Goal: Task Accomplishment & Management: Manage account settings

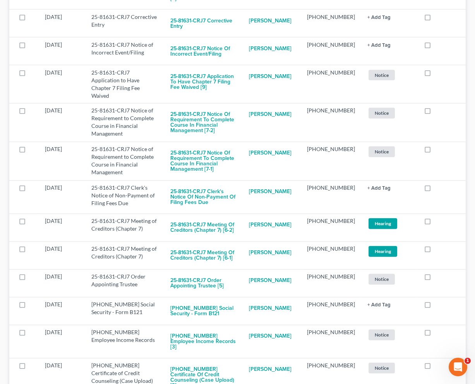
scroll to position [2657, 0]
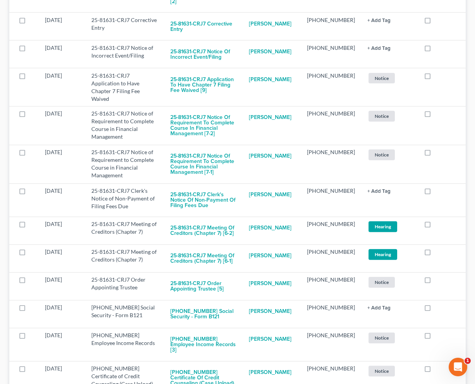
checkbox input "true"
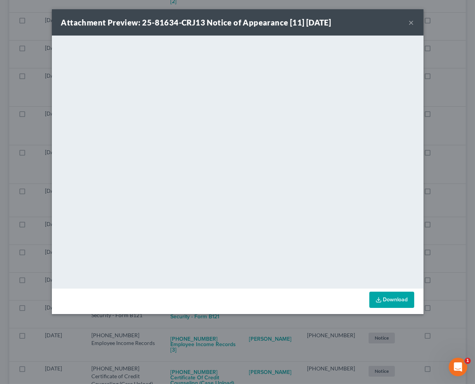
click at [109, 329] on div "Attachment Preview: 25-81634-CRJ13 Notice of Appearance [11] [DATE] × <object n…" at bounding box center [237, 192] width 475 height 384
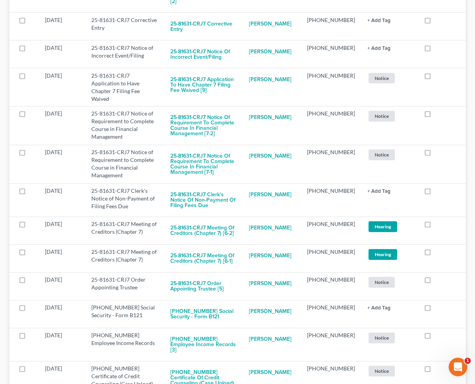
checkbox input "true"
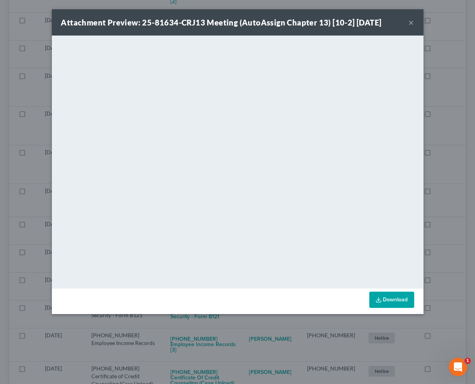
click at [256, 336] on div "Attachment Preview: 25-81634-CRJ13 Meeting (AutoAssign Chapter 13) [10-2] [DATE…" at bounding box center [237, 192] width 475 height 384
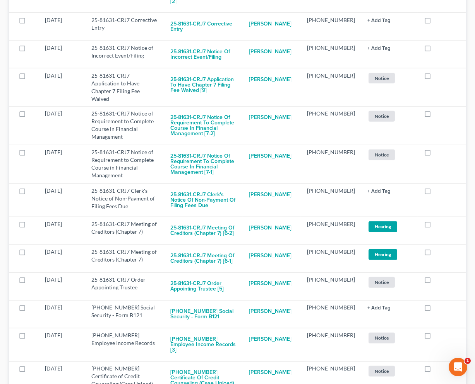
checkbox input "true"
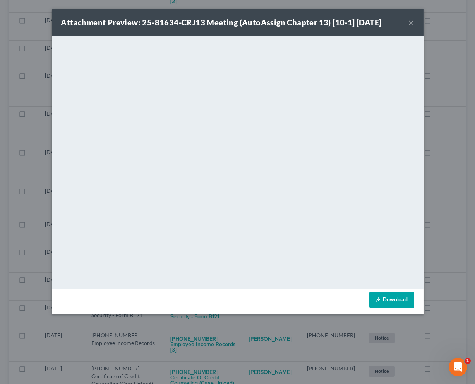
click at [251, 347] on div "Attachment Preview: 25-81634-CRJ13 Meeting (AutoAssign Chapter 13) [10-1] [DATE…" at bounding box center [237, 192] width 475 height 384
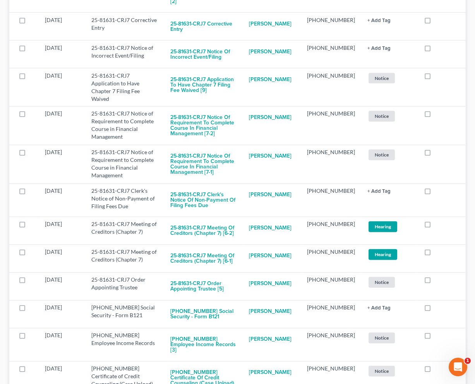
checkbox input "true"
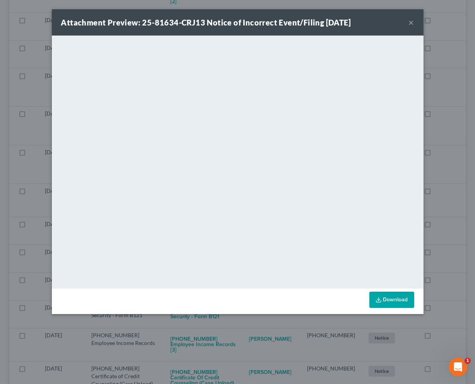
click at [252, 331] on div "Attachment Preview: 25-81634-CRJ13 Notice of Incorrect Event/Filing [DATE] × Do…" at bounding box center [237, 192] width 475 height 384
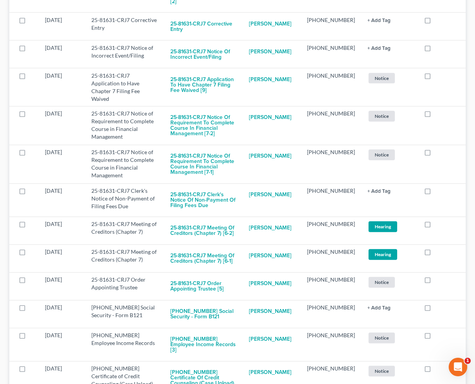
checkbox input "true"
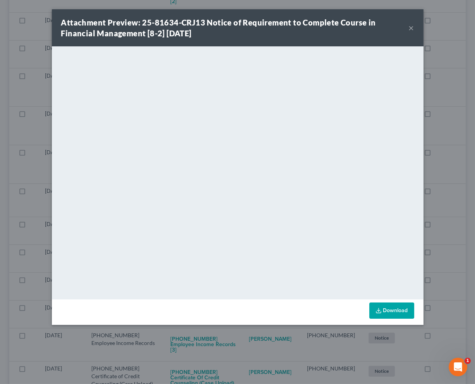
click at [256, 340] on div "Attachment Preview: 25-81634-CRJ13 Notice of Requirement to Complete Course in …" at bounding box center [237, 192] width 475 height 384
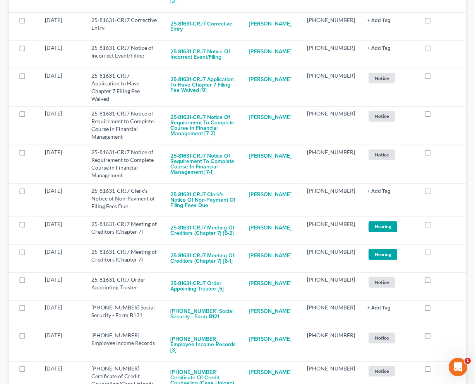
checkbox input "true"
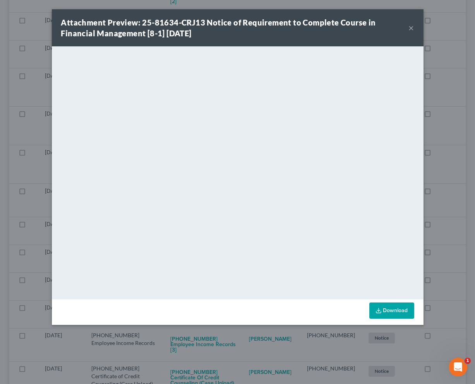
click at [248, 343] on div "Attachment Preview: 25-81634-CRJ13 Notice of Requirement to Complete Course in …" at bounding box center [237, 192] width 475 height 384
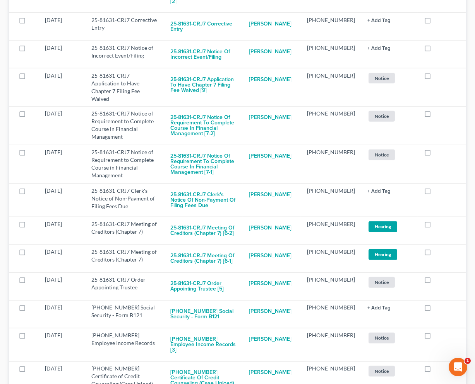
checkbox input "true"
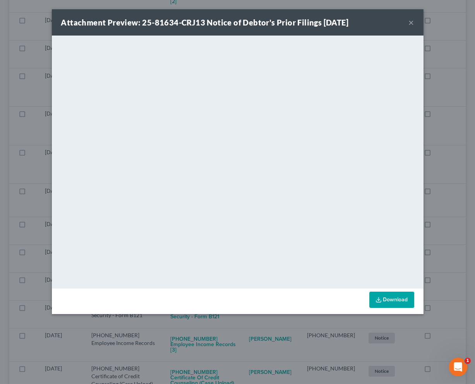
click at [259, 328] on div "Attachment Preview: 25-81634-CRJ13 Notice of Debtor's Prior Filings [DATE] × Do…" at bounding box center [237, 192] width 475 height 384
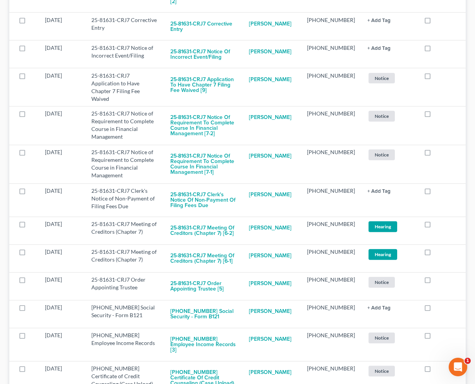
checkbox input "true"
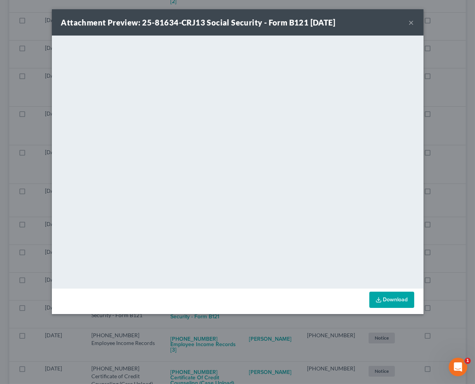
click at [264, 326] on div "Attachment Preview: 25-81634-CRJ13 Social Security - Form B121 [DATE] × <object…" at bounding box center [237, 192] width 475 height 384
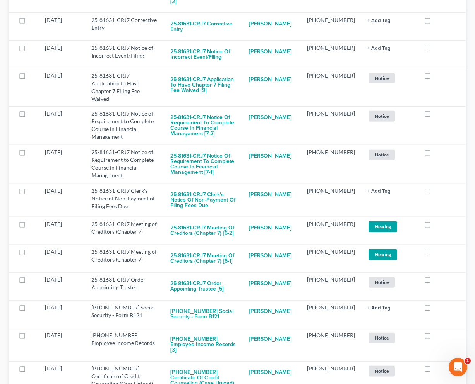
checkbox input "true"
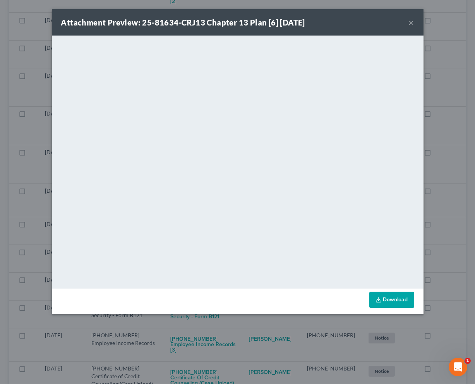
click at [259, 326] on div "Attachment Preview: 25-81634-CRJ13 Chapter 13 Plan [6] [DATE] × <object ng-attr…" at bounding box center [237, 192] width 475 height 384
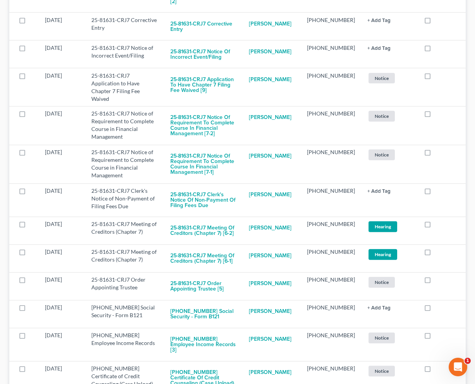
checkbox input "true"
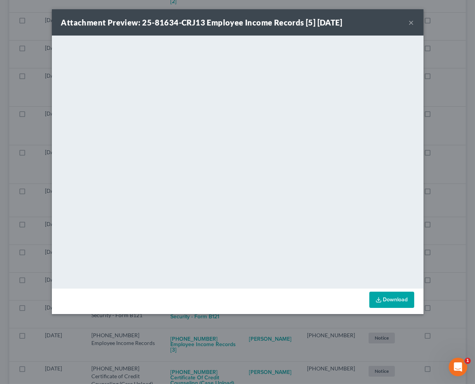
click at [253, 329] on div "Attachment Preview: 25-81634-CRJ13 Employee Income Records [5] [DATE] × <object…" at bounding box center [237, 192] width 475 height 384
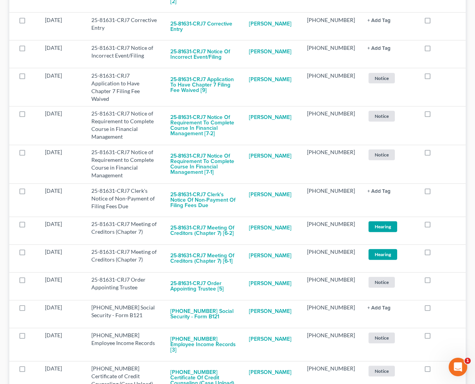
checkbox input "true"
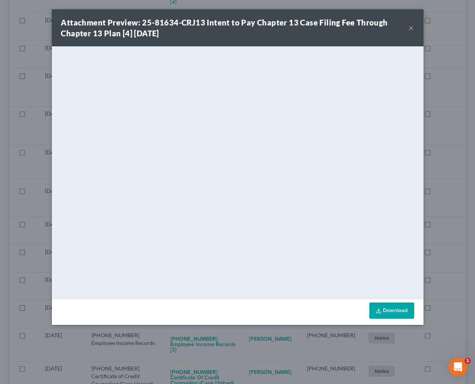
scroll to position [2652, 0]
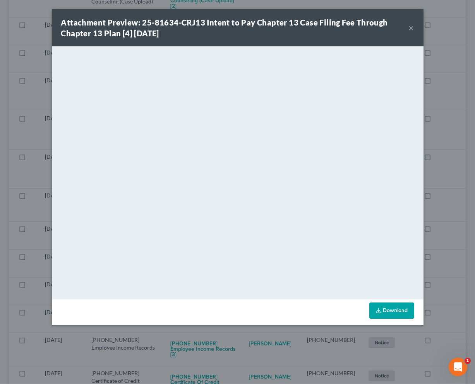
click at [247, 342] on div "Attachment Preview: 25-81634-CRJ13 Intent to Pay Chapter 13 Case Filing Fee Thr…" at bounding box center [237, 192] width 475 height 384
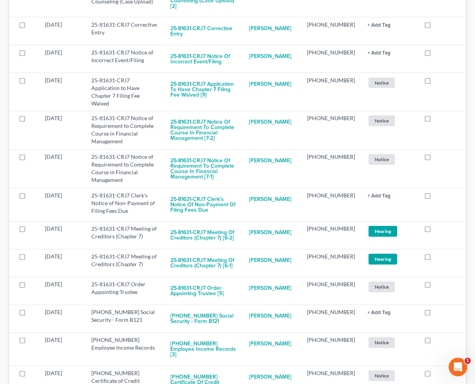
checkbox input "true"
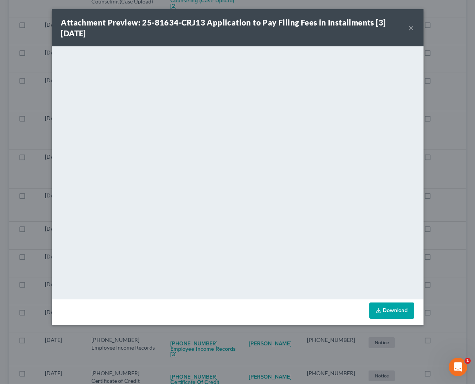
scroll to position [2620, 0]
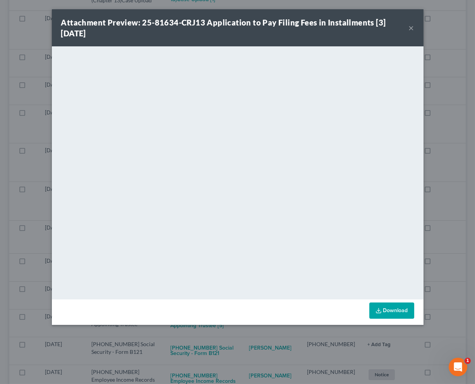
click at [256, 345] on div "Attachment Preview: 25-81634-CRJ13 Application to Pay Filing Fees in Installmen…" at bounding box center [237, 192] width 475 height 384
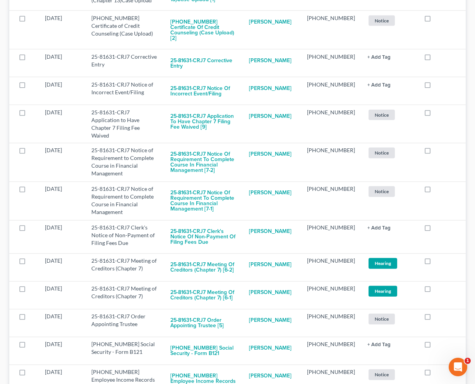
checkbox input "true"
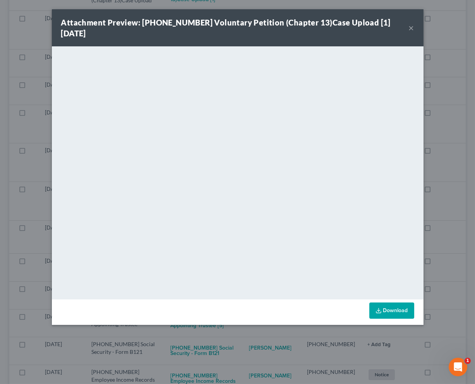
scroll to position [2591, 0]
click at [254, 350] on div "Attachment Preview: [PHONE_NUMBER] Voluntary Petition (Chapter 13)Case Upload […" at bounding box center [237, 192] width 475 height 384
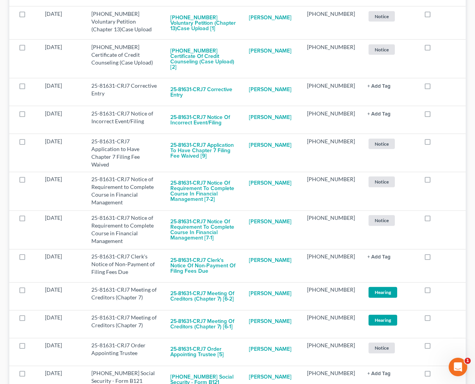
checkbox input "true"
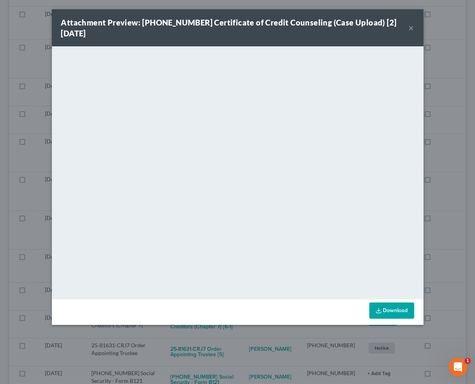
scroll to position [2559, 0]
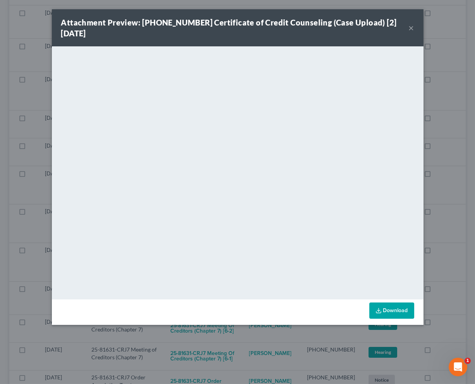
click at [271, 369] on div "Attachment Preview: [PHONE_NUMBER] Certificate of Credit Counseling (Case Uploa…" at bounding box center [237, 192] width 475 height 384
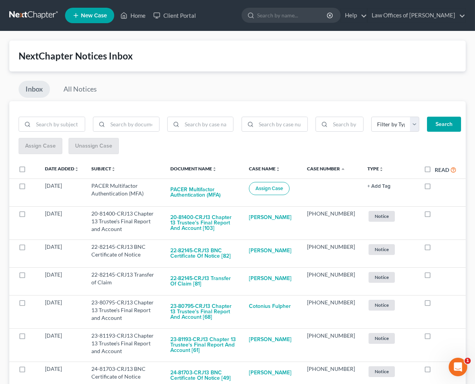
scroll to position [0, 0]
click at [300, 16] on input "search" at bounding box center [292, 15] width 71 height 14
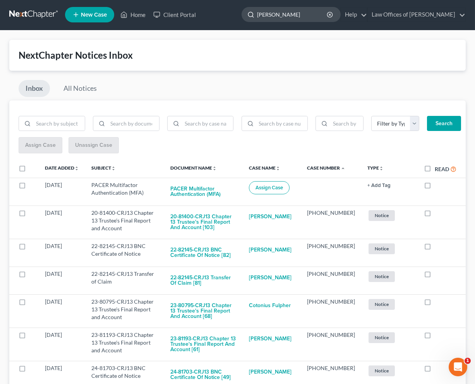
type input "[PERSON_NAME]"
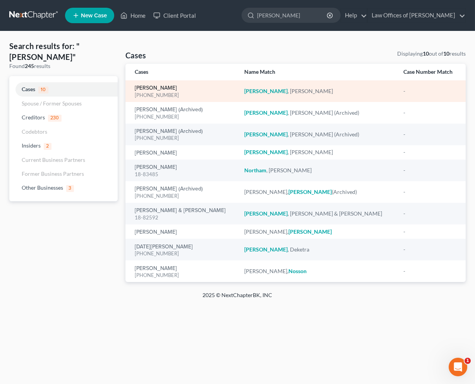
click at [151, 85] on link "[PERSON_NAME]" at bounding box center [156, 87] width 42 height 5
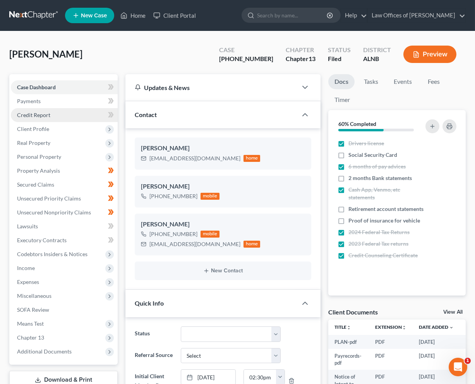
scroll to position [130, 0]
click at [31, 127] on span "Client Profile" at bounding box center [33, 129] width 32 height 7
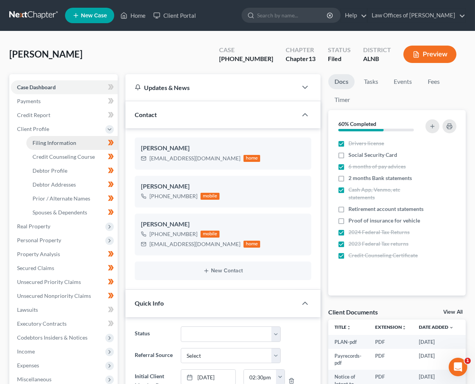
click at [51, 136] on link "Filing Information" at bounding box center [71, 143] width 91 height 14
select select "1"
select select "0"
select select "3"
select select "0"
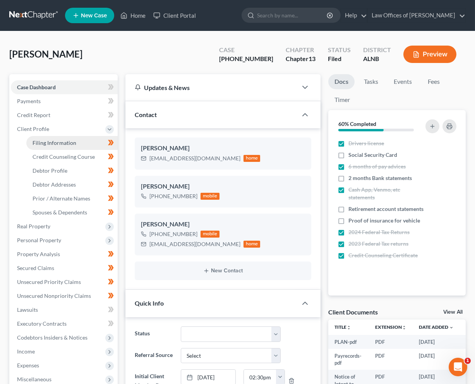
select select "0"
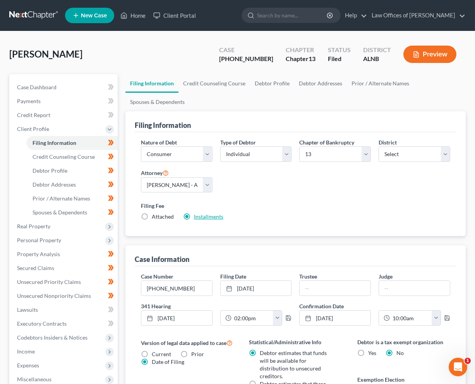
click at [215, 213] on link "Installments" at bounding box center [208, 216] width 29 height 7
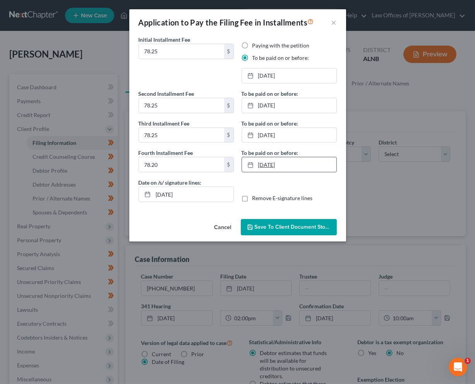
click at [270, 159] on link "[DATE]" at bounding box center [289, 164] width 94 height 15
click at [187, 159] on input "78.20" at bounding box center [181, 164] width 85 height 15
type input "78.25"
click at [293, 229] on button "Save to Client Document Storage" at bounding box center [289, 227] width 96 height 16
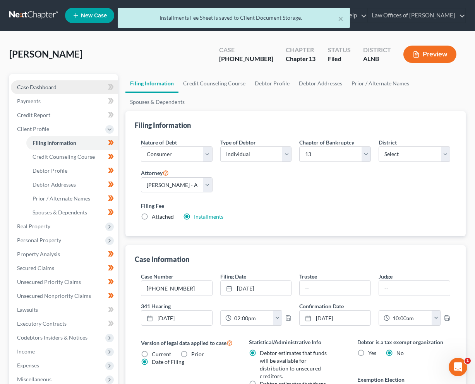
scroll to position [0, 0]
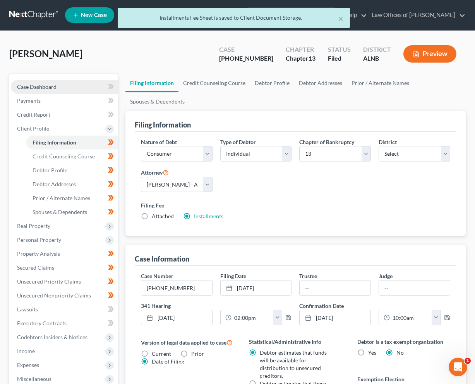
click at [25, 87] on span "Case Dashboard" at bounding box center [36, 87] width 39 height 7
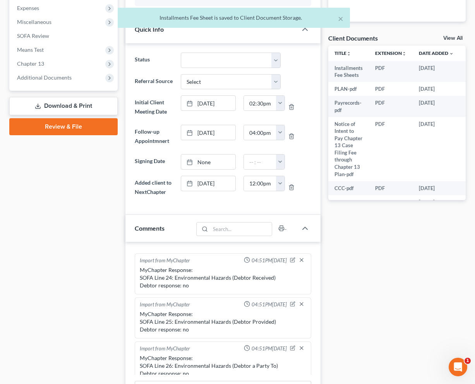
scroll to position [151, 0]
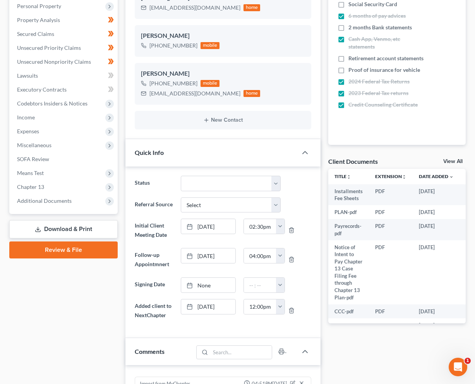
click at [461, 161] on link "View All" at bounding box center [452, 161] width 19 height 5
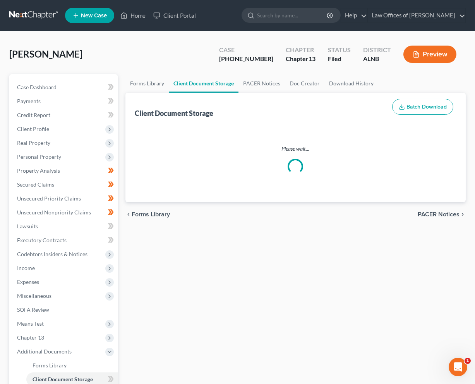
select select "23"
select select "5"
select select "22"
select select "19"
select select "10"
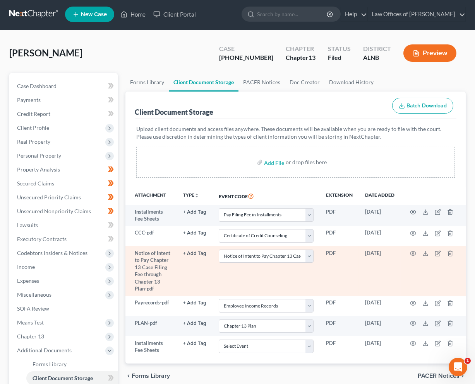
scroll to position [3, 0]
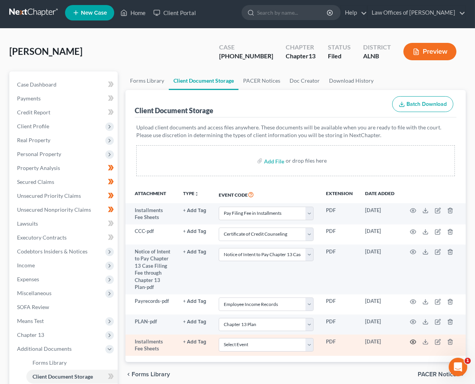
click at [413, 339] on icon "button" at bounding box center [413, 342] width 6 height 6
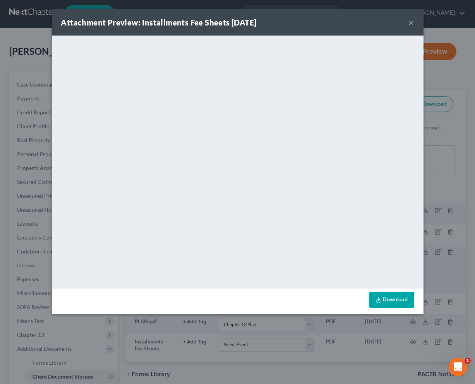
click at [411, 22] on button "×" at bounding box center [410, 22] width 5 height 9
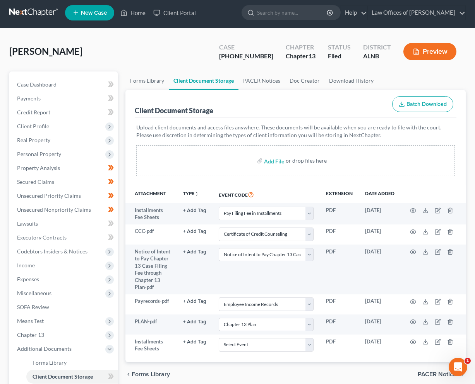
click at [46, 11] on link at bounding box center [34, 13] width 50 height 14
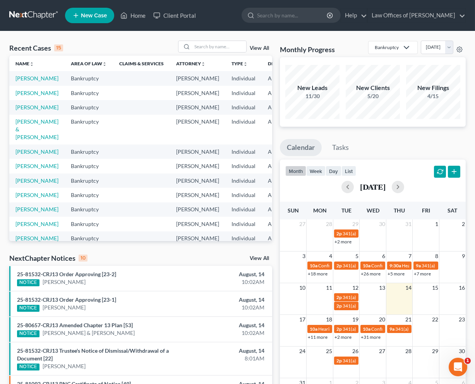
click at [256, 259] on link "View All" at bounding box center [258, 258] width 19 height 5
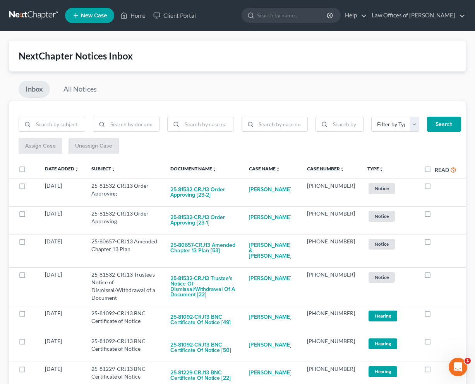
click at [329, 168] on link "Case Number unfold_more expand_more expand_less" at bounding box center [326, 169] width 38 height 6
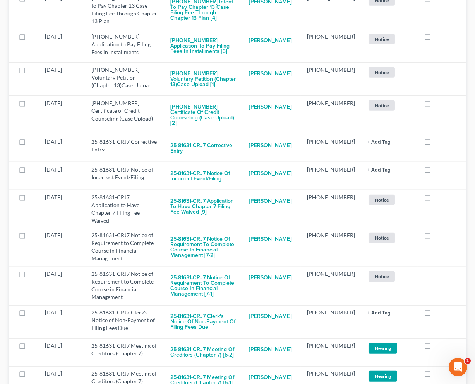
scroll to position [2625, 0]
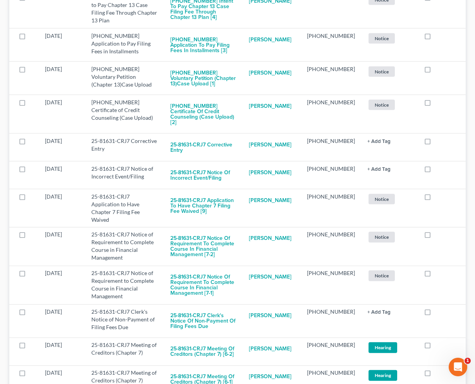
checkbox input "true"
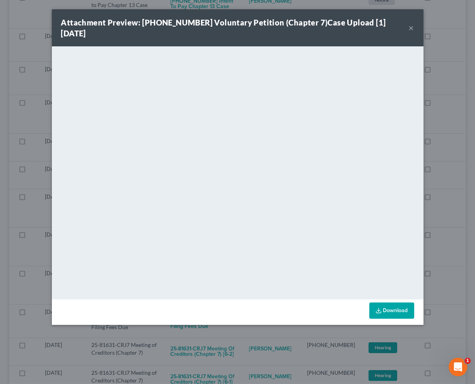
scroll to position [2611, 0]
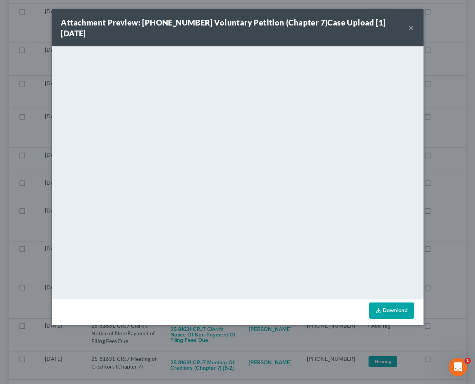
drag, startPoint x: 246, startPoint y: 350, endPoint x: 233, endPoint y: 344, distance: 13.5
click at [245, 350] on div "Attachment Preview: 25-81631-7 Voluntary Petition (Chapter 7)Case Upload [1] 08…" at bounding box center [237, 192] width 475 height 384
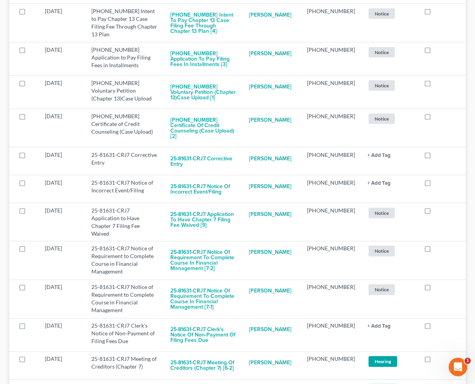
checkbox input "true"
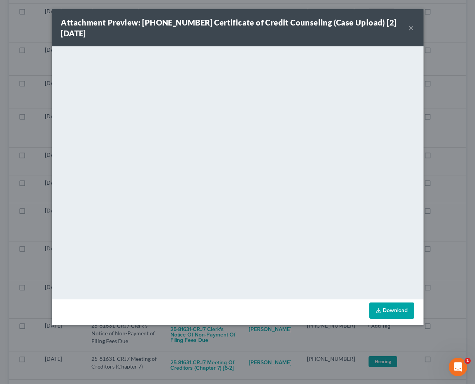
scroll to position [2579, 0]
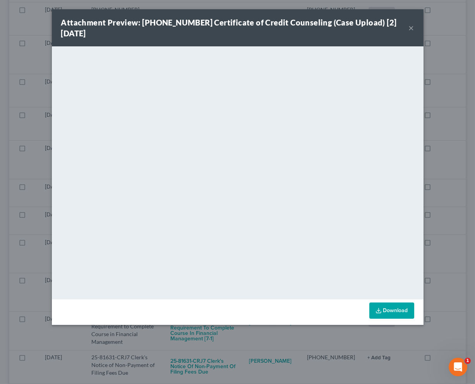
click at [260, 354] on div "Attachment Preview: 25-81631-7 Certificate of Credit Counseling (Case Upload) […" at bounding box center [237, 192] width 475 height 384
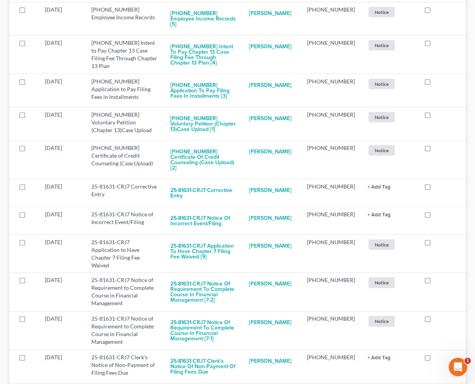
checkbox input "true"
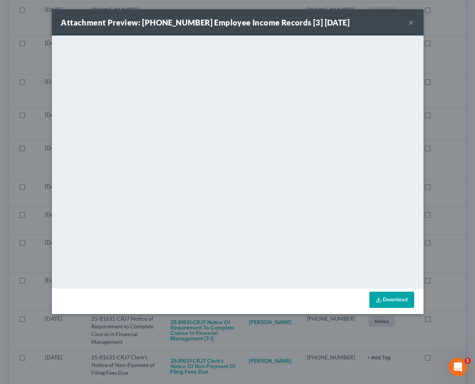
scroll to position [2552, 0]
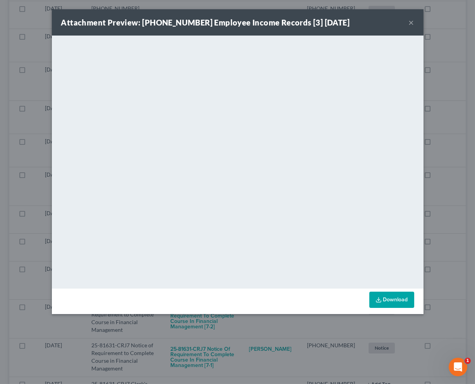
click at [263, 352] on div "Attachment Preview: 25-81631-7 Employee Income Records [3] 08/12/2025 × <object…" at bounding box center [237, 192] width 475 height 384
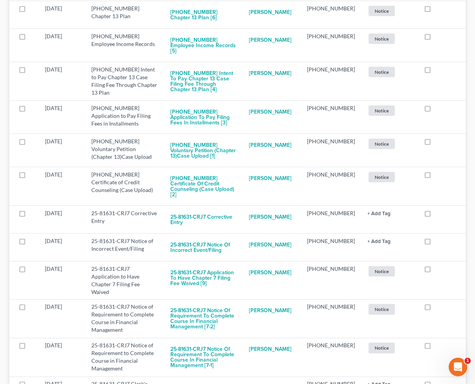
checkbox input "true"
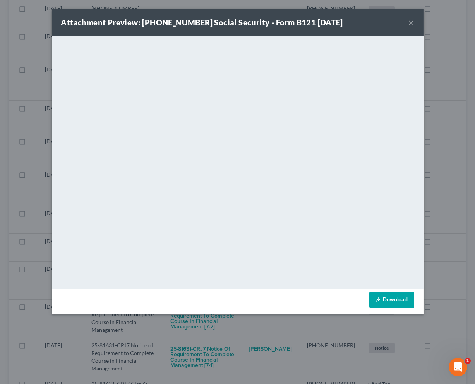
scroll to position [2525, 0]
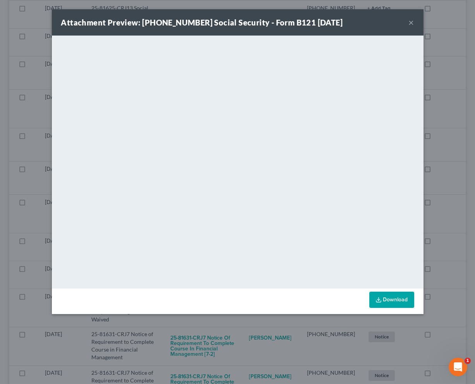
click at [236, 343] on div "Attachment Preview: 25-81631-7 Social Security - Form B121 08/12/2025 × <object…" at bounding box center [237, 192] width 475 height 384
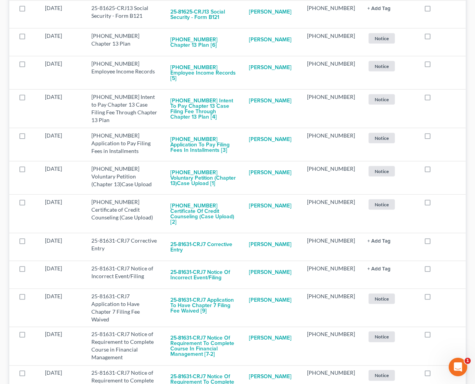
checkbox input "true"
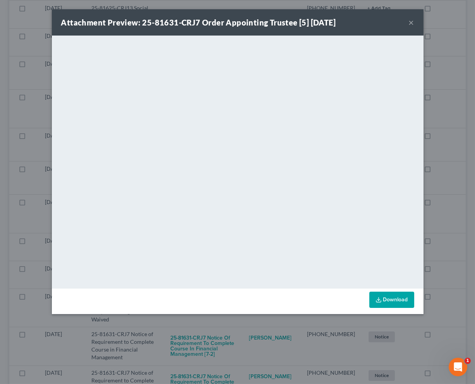
scroll to position [2498, 0]
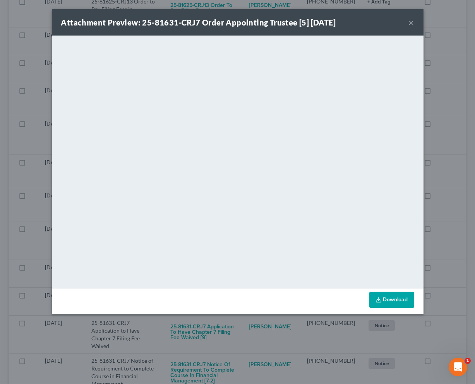
click at [242, 342] on div "Attachment Preview: 25-81631-CRJ7 Order Appointing Trustee [5] 08/12/2025 × <ob…" at bounding box center [237, 192] width 475 height 384
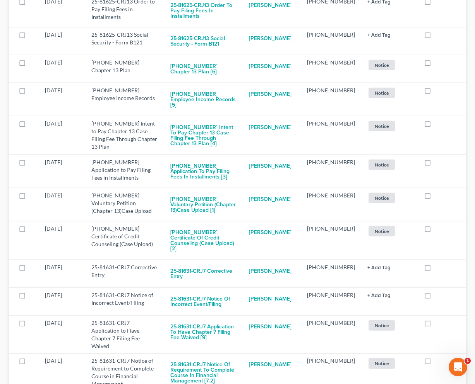
checkbox input "true"
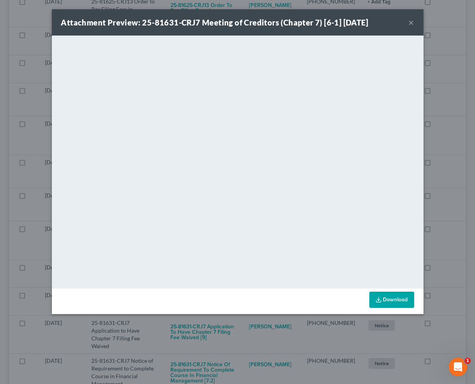
scroll to position [2471, 0]
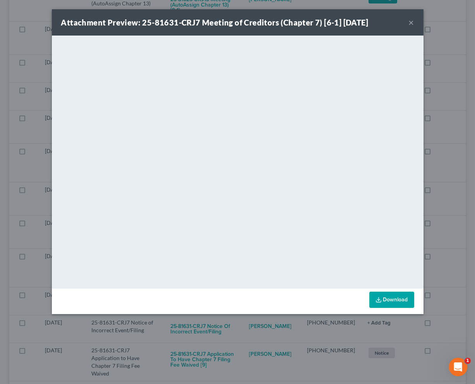
drag, startPoint x: 243, startPoint y: 348, endPoint x: 217, endPoint y: 339, distance: 27.9
click at [242, 348] on div "Attachment Preview: 25-81631-CRJ7 Meeting of Creditors (Chapter 7) [6-1] 08/12/…" at bounding box center [237, 192] width 475 height 384
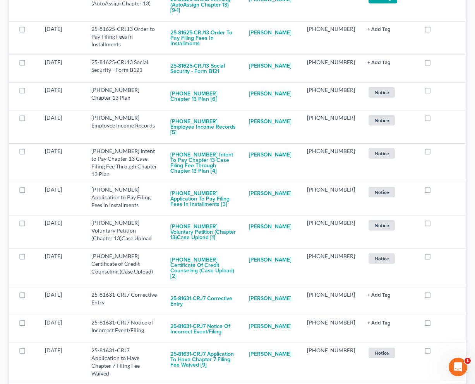
checkbox input "true"
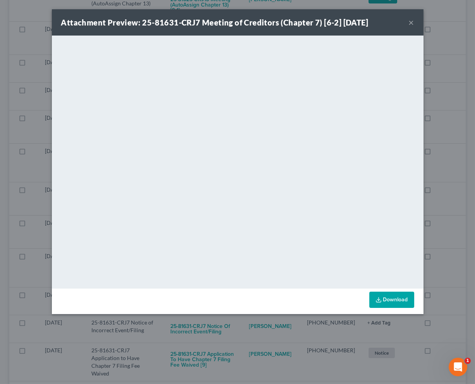
scroll to position [2444, 0]
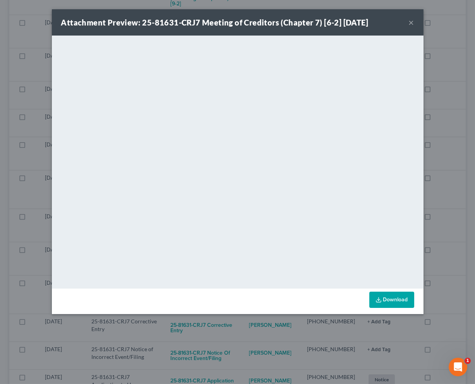
click at [230, 357] on div "Attachment Preview: 25-81631-CRJ7 Meeting of Creditors (Chapter 7) [6-2] 08/12/…" at bounding box center [237, 192] width 475 height 384
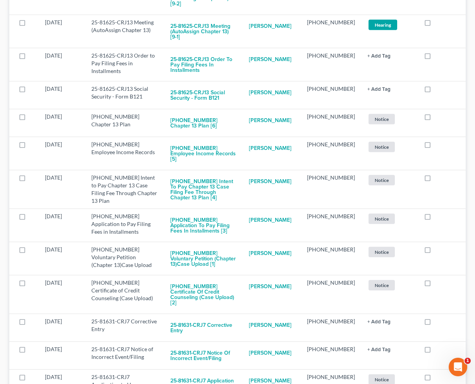
checkbox input "true"
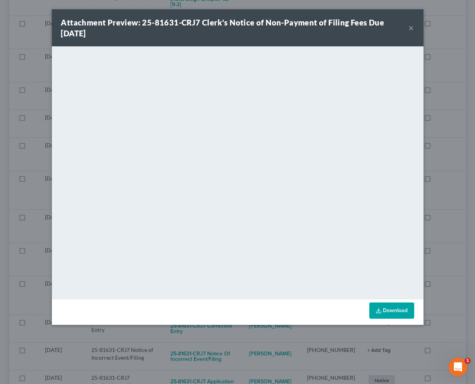
scroll to position [2412, 0]
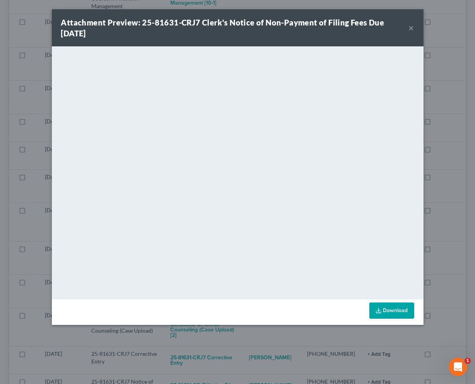
click at [256, 344] on div "Attachment Preview: 25-81631-CRJ7 Clerk's Notice of Non-Payment of Filing Fees …" at bounding box center [237, 192] width 475 height 384
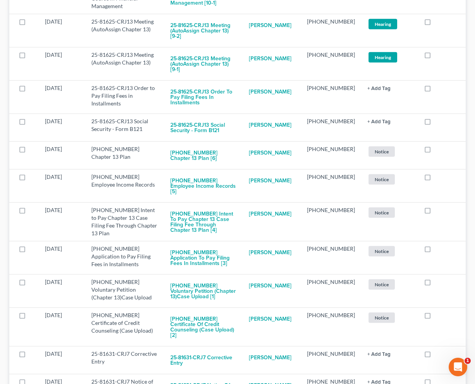
checkbox input "true"
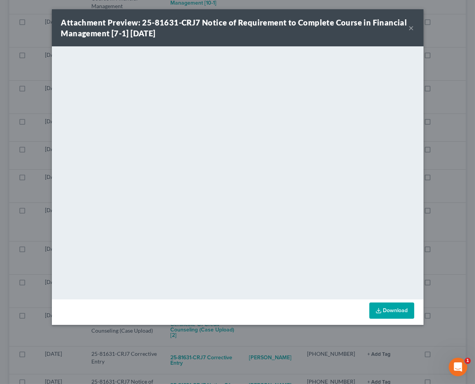
scroll to position [2374, 0]
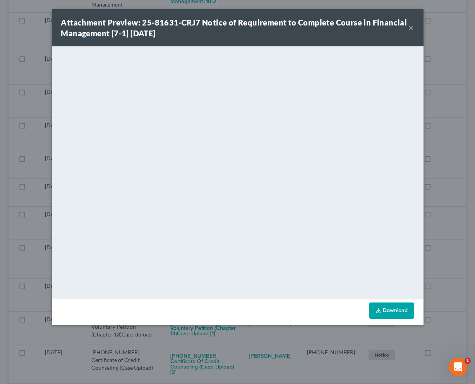
drag, startPoint x: 275, startPoint y: 338, endPoint x: 256, endPoint y: 336, distance: 19.1
click at [272, 337] on div "Attachment Preview: 25-81631-CRJ7 Notice of Requirement to Complete Course in F…" at bounding box center [237, 192] width 475 height 384
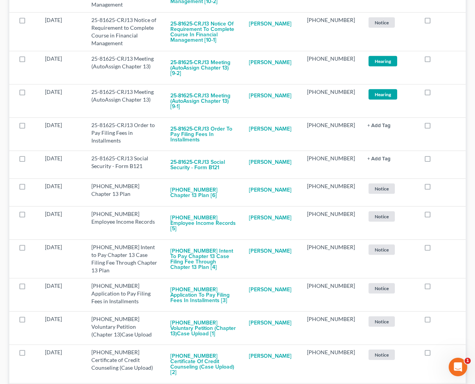
checkbox input "true"
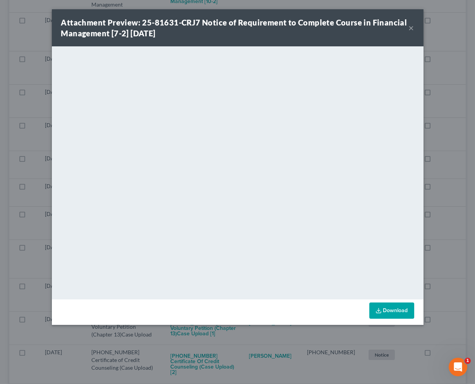
scroll to position [2337, 0]
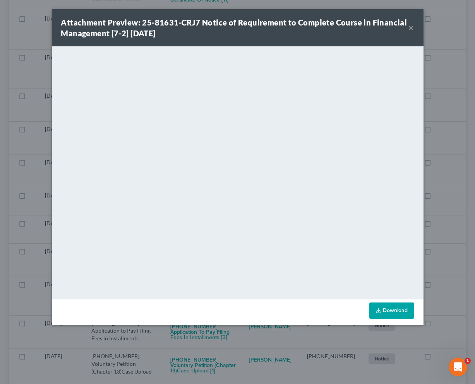
drag, startPoint x: 249, startPoint y: 336, endPoint x: 239, endPoint y: 336, distance: 10.4
click at [246, 336] on div "Attachment Preview: 25-81631-CRJ7 Notice of Requirement to Complete Course in F…" at bounding box center [237, 192] width 475 height 384
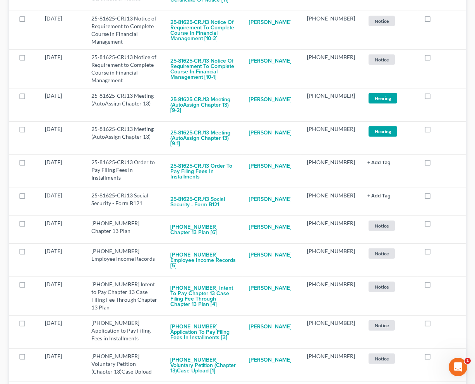
checkbox input "true"
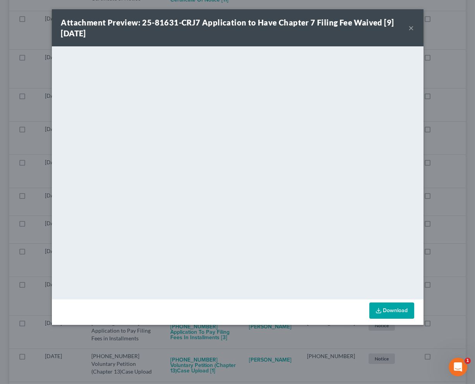
scroll to position [2305, 0]
click at [249, 344] on div "Attachment Preview: 25-81631-CRJ7 Application to Have Chapter 7 Filing Fee Waiv…" at bounding box center [237, 192] width 475 height 384
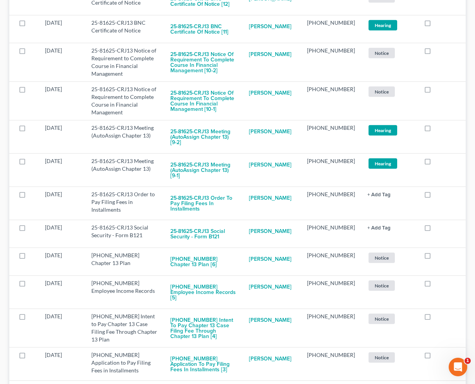
checkbox input "true"
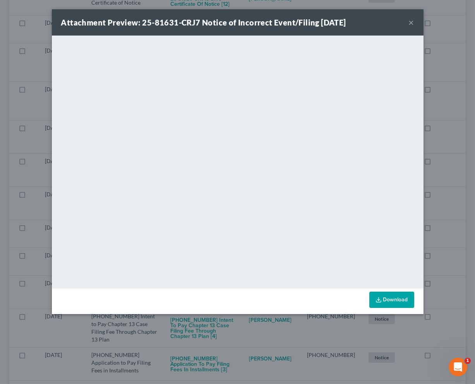
scroll to position [2278, 0]
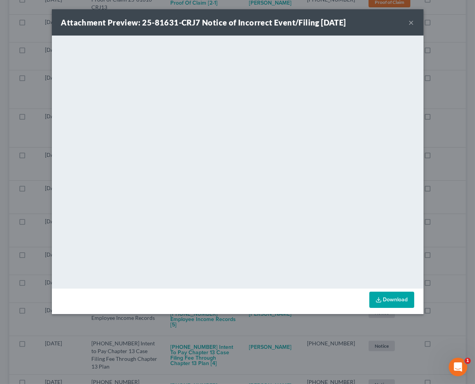
click at [241, 358] on div "Attachment Preview: 25-81631-CRJ7 Notice of Incorrect Event/Filing 08/13/2025 ×…" at bounding box center [237, 192] width 475 height 384
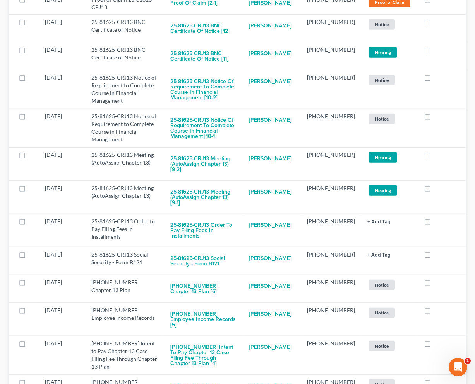
checkbox input "true"
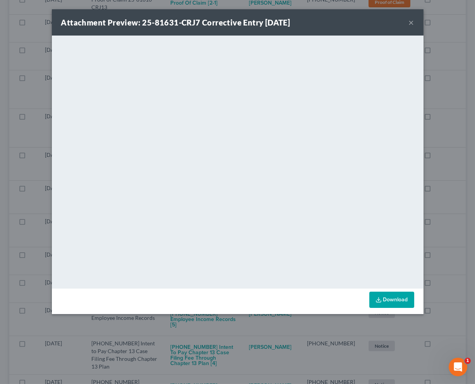
scroll to position [2251, 0]
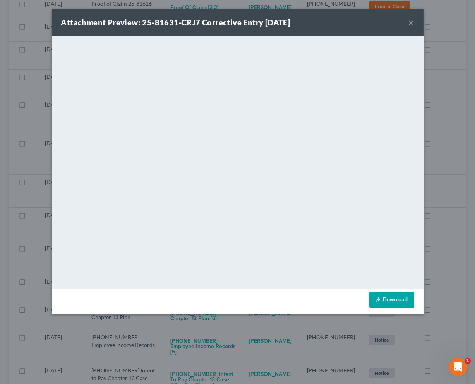
click at [409, 21] on button "×" at bounding box center [410, 22] width 5 height 9
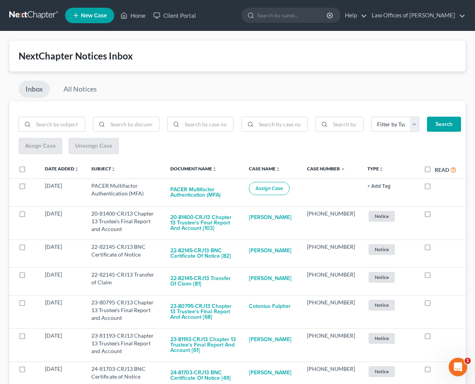
scroll to position [0, 0]
click at [270, 22] on input "search" at bounding box center [292, 15] width 71 height 14
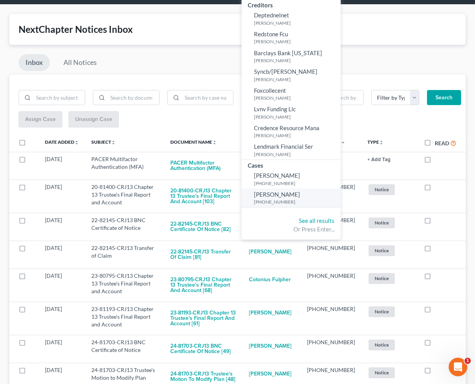
scroll to position [22, 0]
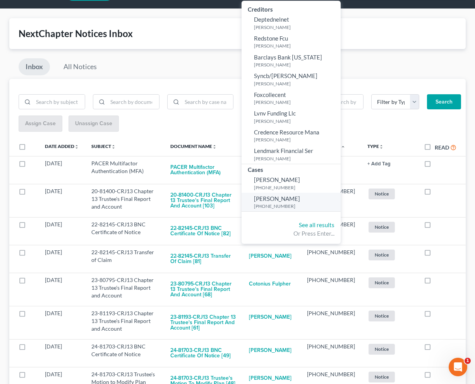
type input "graham"
click at [275, 195] on span "Graham, Jamie" at bounding box center [277, 198] width 46 height 7
select select "1"
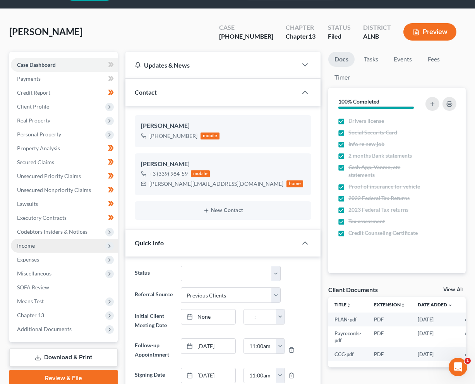
click at [35, 241] on span "Income" at bounding box center [64, 246] width 107 height 14
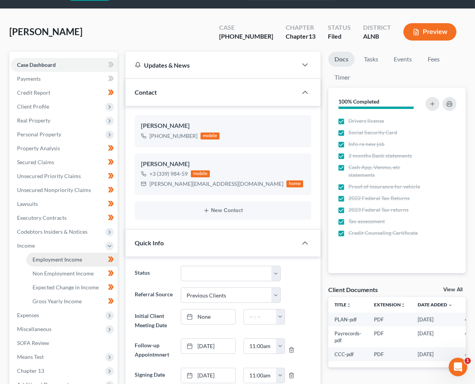
click at [43, 256] on span "Employment Income" at bounding box center [57, 259] width 50 height 7
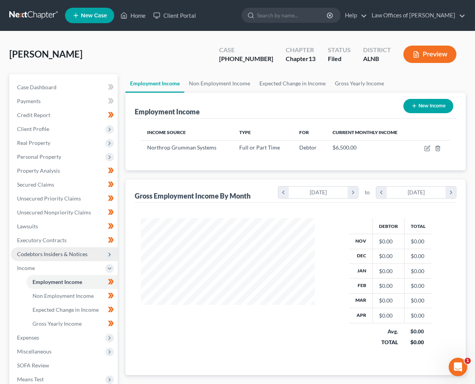
scroll to position [135, 189]
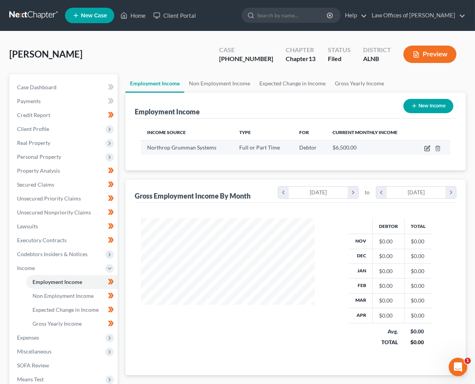
click at [425, 148] on icon "button" at bounding box center [427, 148] width 6 height 6
select select "0"
select select "45"
select select "2"
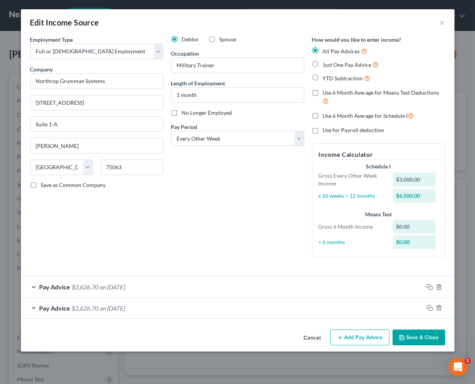
click at [361, 335] on button "Add Pay Advice" at bounding box center [359, 338] width 59 height 16
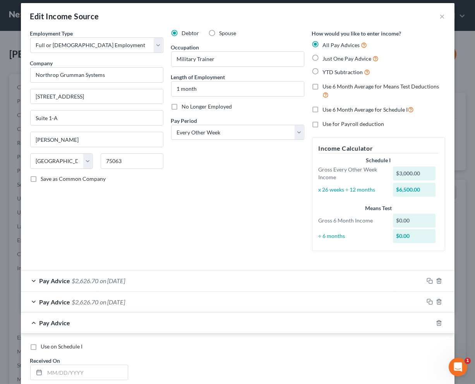
scroll to position [7, 0]
click at [109, 284] on div "Pay Advice $2,626.70 on 07/18/2025" at bounding box center [222, 280] width 402 height 20
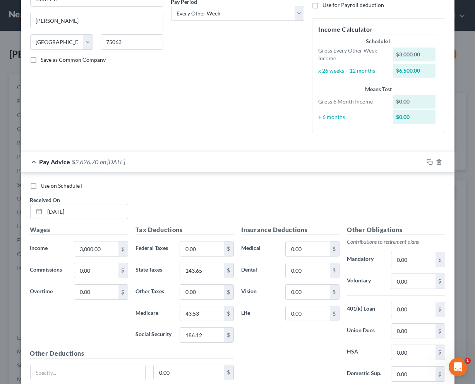
scroll to position [127, 0]
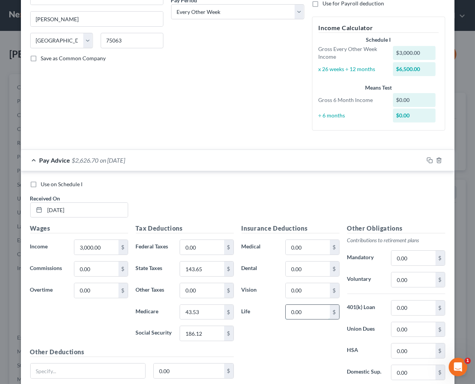
click at [312, 307] on input "0.00" at bounding box center [307, 312] width 44 height 15
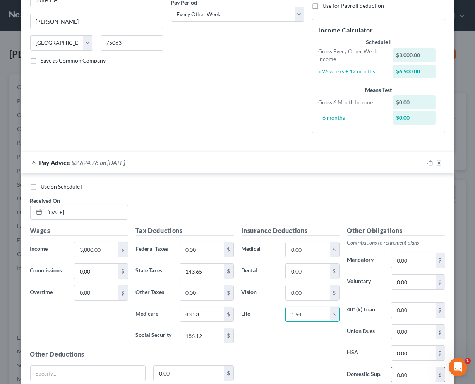
type input "1.94"
click at [408, 370] on input "0.00" at bounding box center [413, 375] width 44 height 15
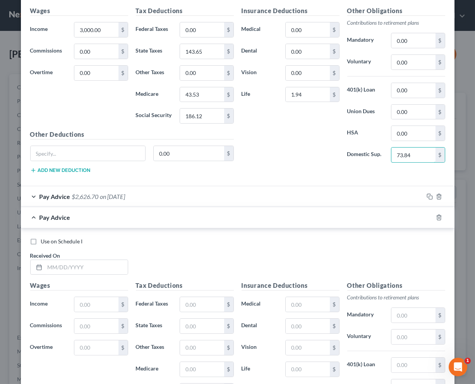
scroll to position [343, 0]
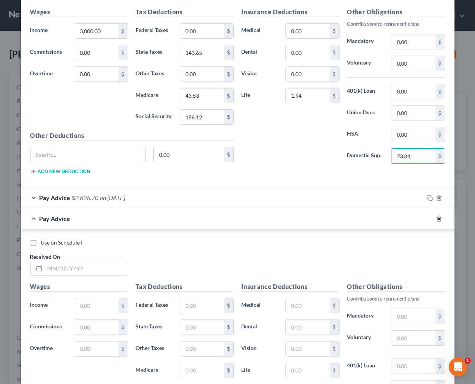
type input "73.84"
click at [436, 216] on icon "button" at bounding box center [438, 219] width 6 height 6
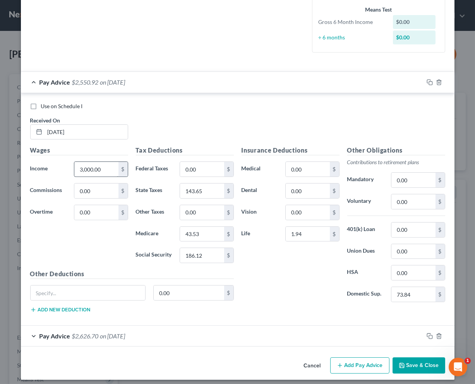
scroll to position [204, 0]
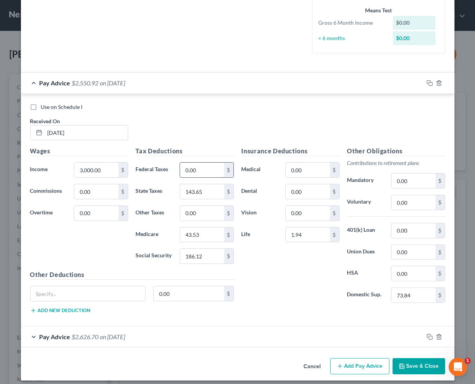
click at [194, 163] on input "0.00" at bounding box center [202, 170] width 44 height 15
type input "373.30"
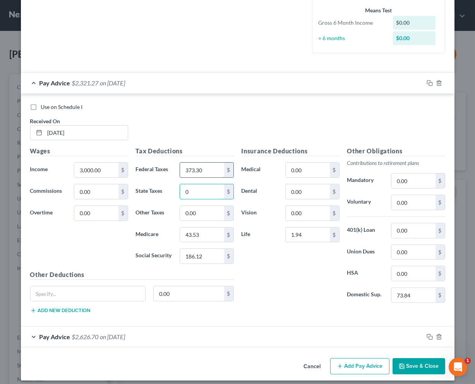
type input "0"
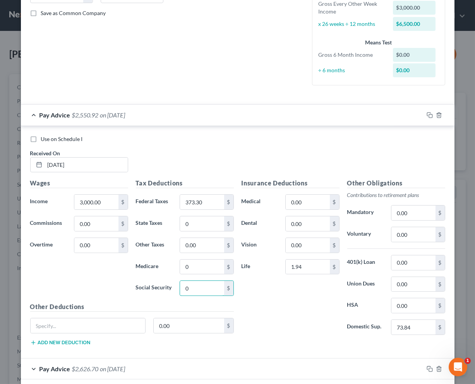
scroll to position [176, 0]
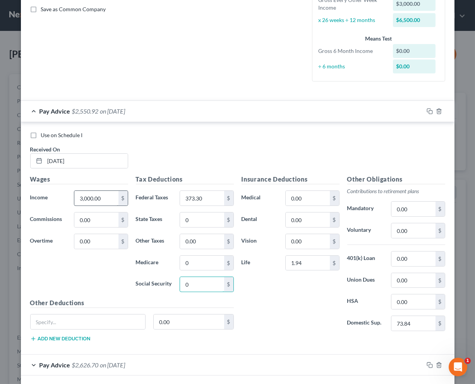
type input "0"
click at [90, 192] on input "3,000.00" at bounding box center [96, 198] width 44 height 15
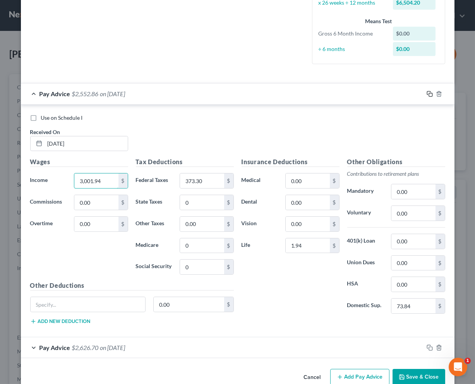
scroll to position [192, 0]
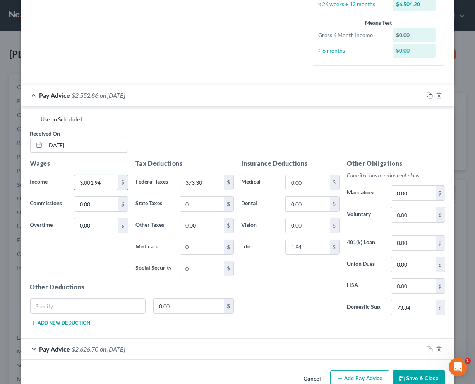
type input "3,001.94"
click at [430, 92] on icon "button" at bounding box center [429, 95] width 6 height 6
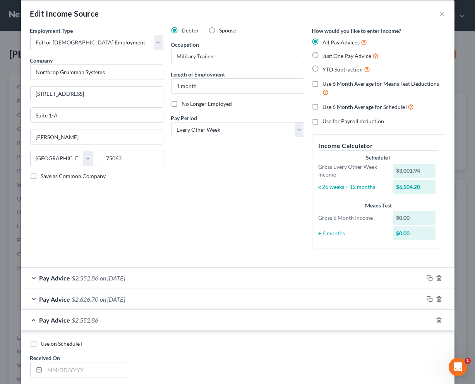
scroll to position [6, 0]
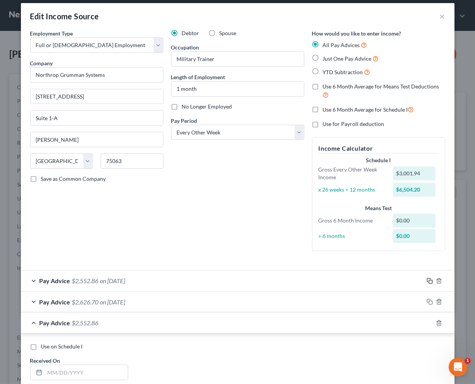
click at [431, 278] on icon "button" at bounding box center [429, 281] width 6 height 6
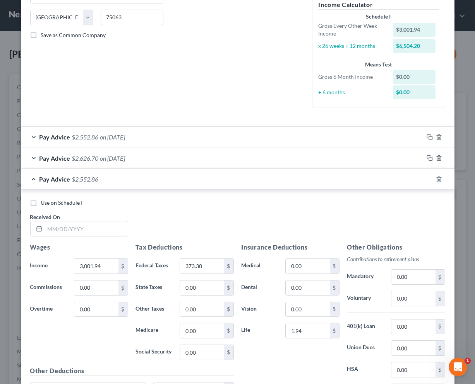
scroll to position [179, 0]
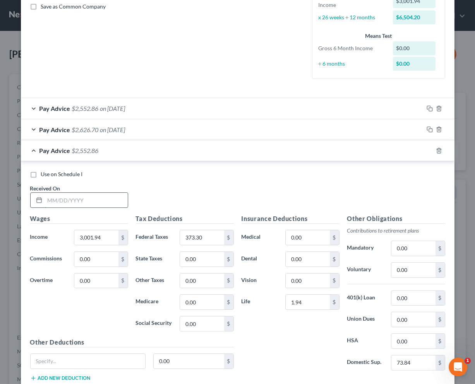
click at [114, 196] on input "text" at bounding box center [86, 200] width 83 height 15
type input "8/1/2025"
click at [429, 148] on icon "button" at bounding box center [429, 151] width 6 height 6
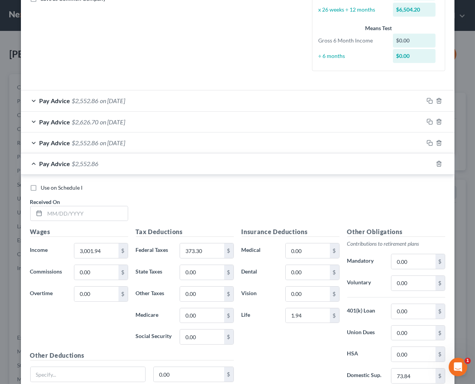
click at [96, 220] on div "Use on Schedule I Received On *" at bounding box center [237, 206] width 422 height 44
click at [92, 207] on input "text" at bounding box center [86, 214] width 83 height 15
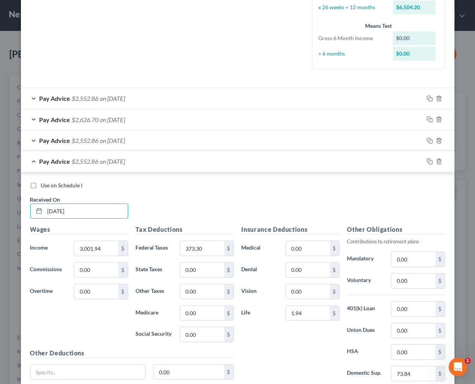
type input "8/15/2025"
click at [44, 137] on span "Pay Advice" at bounding box center [54, 140] width 31 height 7
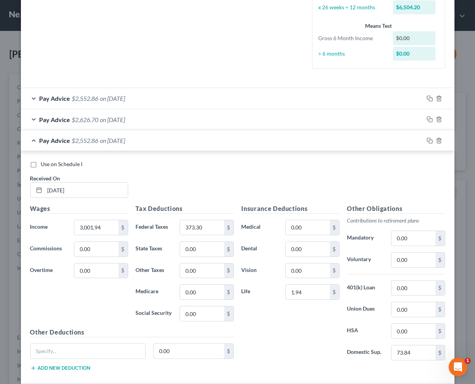
click at [41, 160] on label "Use on Schedule I" at bounding box center [62, 164] width 42 height 8
click at [44, 160] on input "Use on Schedule I" at bounding box center [46, 162] width 5 height 5
checkbox input "true"
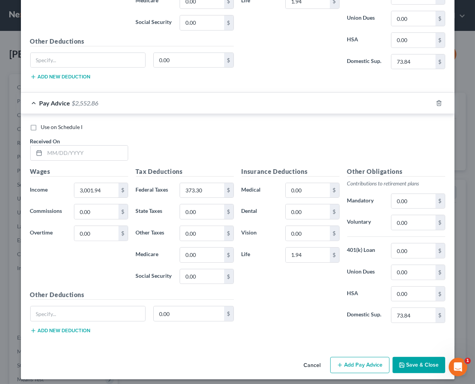
scroll to position [734, 0]
click at [424, 360] on button "Save & Close" at bounding box center [418, 366] width 53 height 16
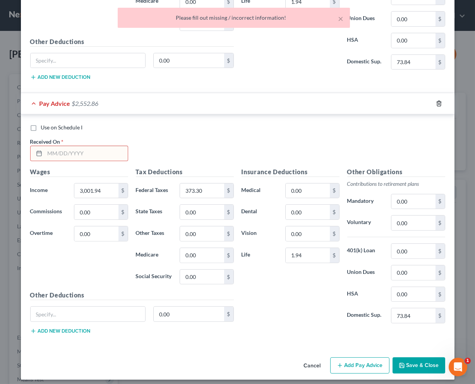
click at [439, 101] on icon "button" at bounding box center [438, 104] width 6 height 6
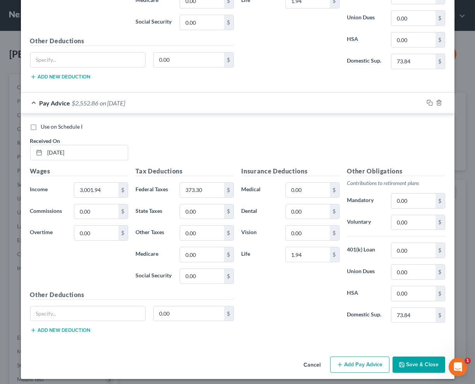
scroll to position [480, 0]
click at [416, 360] on button "Save & Close" at bounding box center [418, 365] width 53 height 16
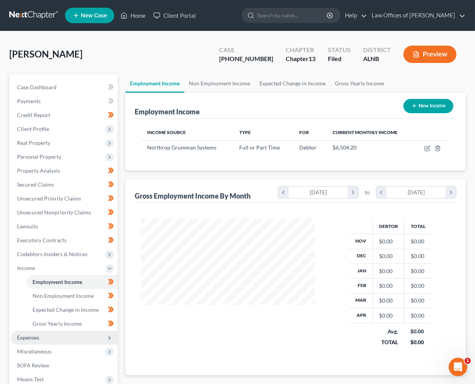
click at [58, 331] on span "Expenses" at bounding box center [64, 338] width 107 height 14
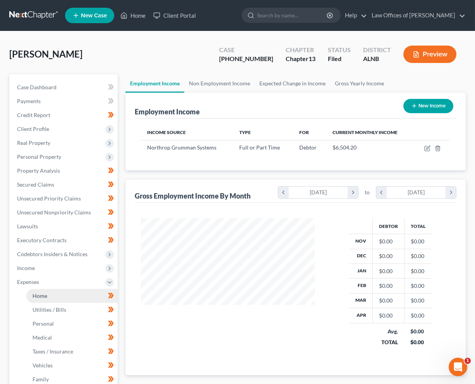
scroll to position [0, 0]
click at [61, 291] on link "Home" at bounding box center [71, 296] width 91 height 14
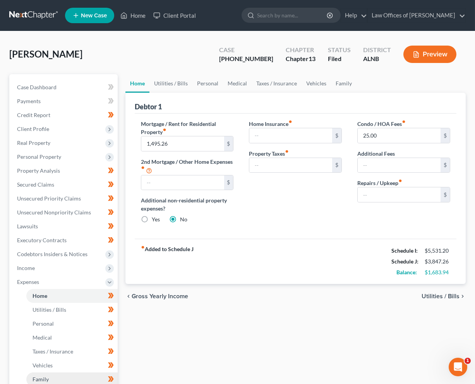
click at [57, 373] on link "Family" at bounding box center [71, 380] width 91 height 14
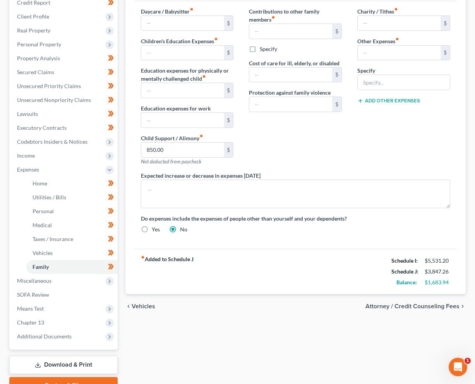
scroll to position [119, 0]
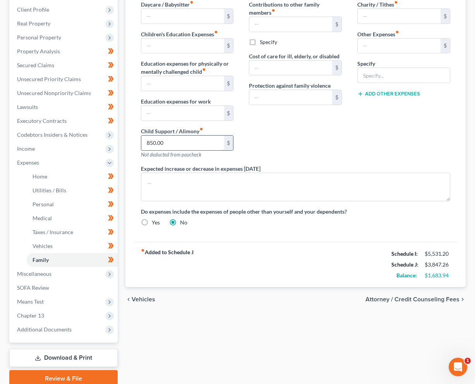
click at [175, 137] on input "850.00" at bounding box center [182, 143] width 83 height 15
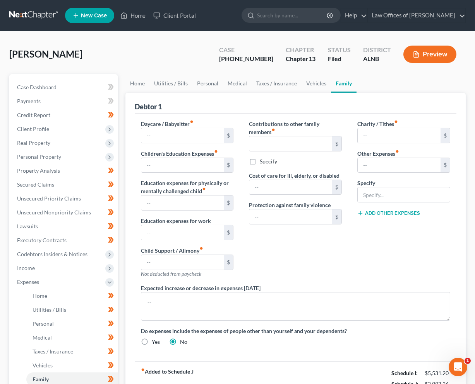
scroll to position [0, 0]
click at [181, 83] on link "Utilities / Bills" at bounding box center [170, 83] width 43 height 19
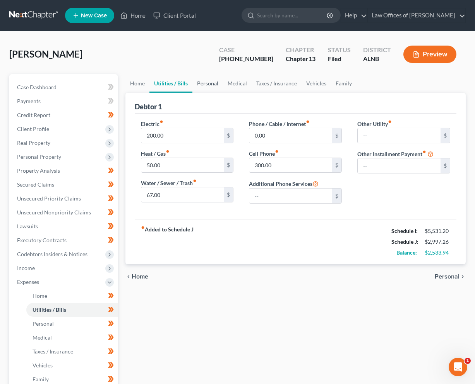
click at [203, 81] on link "Personal" at bounding box center [207, 83] width 31 height 19
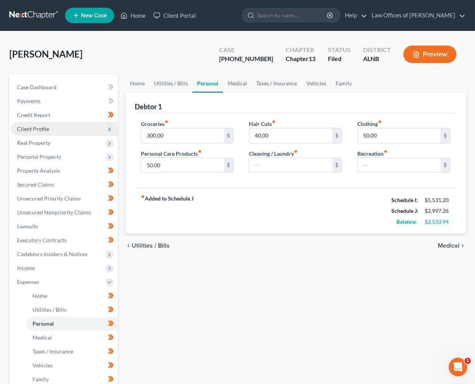
click at [36, 130] on span "Client Profile" at bounding box center [33, 129] width 32 height 7
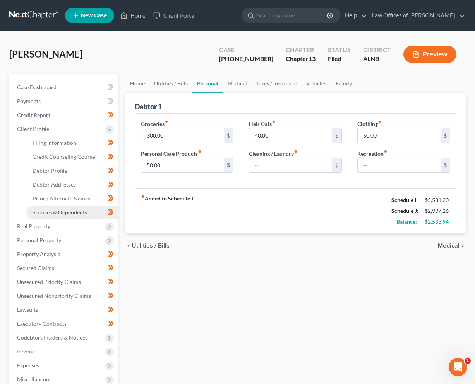
click at [60, 209] on span "Spouses & Dependents" at bounding box center [59, 212] width 55 height 7
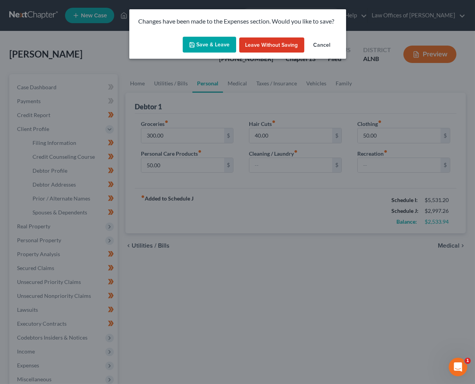
click at [199, 51] on button "Save & Leave" at bounding box center [209, 45] width 53 height 16
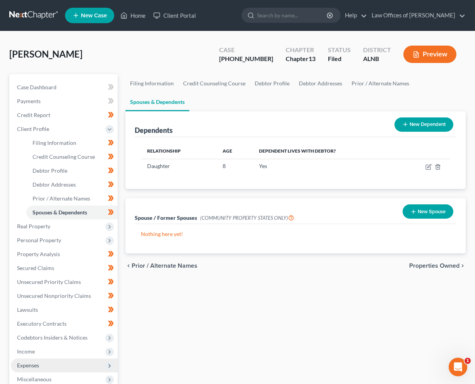
click at [48, 359] on span "Expenses" at bounding box center [64, 366] width 107 height 14
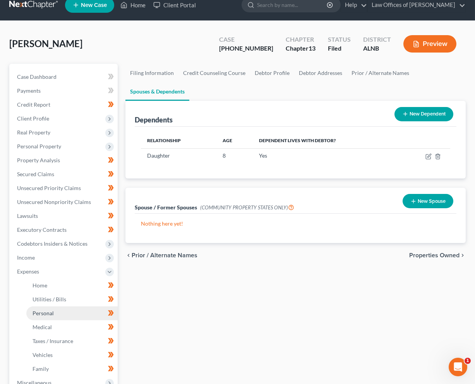
click at [54, 307] on link "Personal" at bounding box center [71, 314] width 91 height 14
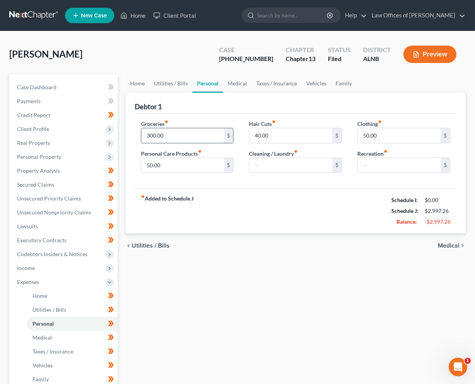
click at [173, 131] on input "300.00" at bounding box center [182, 135] width 83 height 15
type input "450"
type input "50"
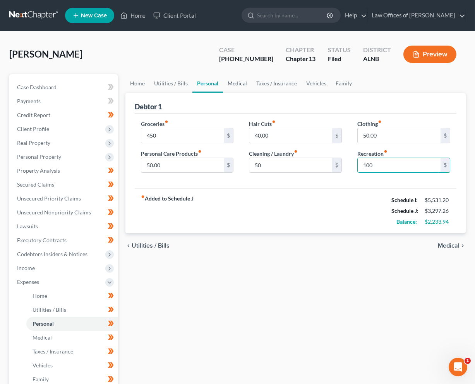
type input "100"
click at [239, 83] on link "Medical" at bounding box center [237, 83] width 29 height 19
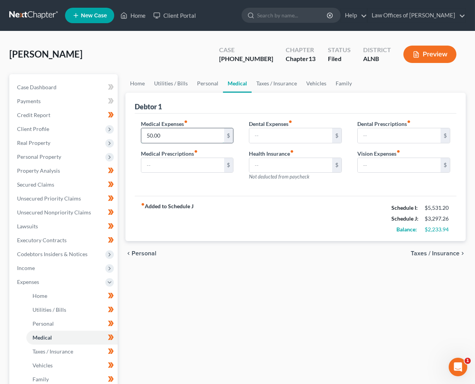
click at [190, 137] on input "50.00" at bounding box center [182, 135] width 83 height 15
type input "100"
click at [309, 79] on link "Vehicles" at bounding box center [315, 83] width 29 height 19
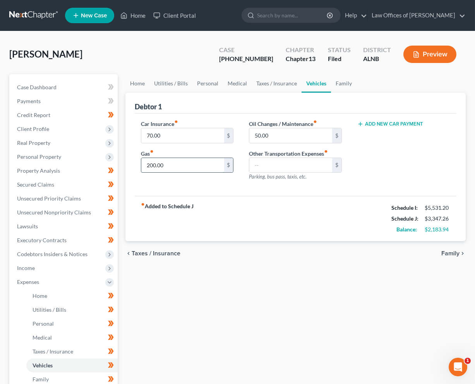
click at [188, 158] on input "200.00" at bounding box center [182, 165] width 83 height 15
click at [54, 150] on span "Personal Property" at bounding box center [64, 157] width 107 height 14
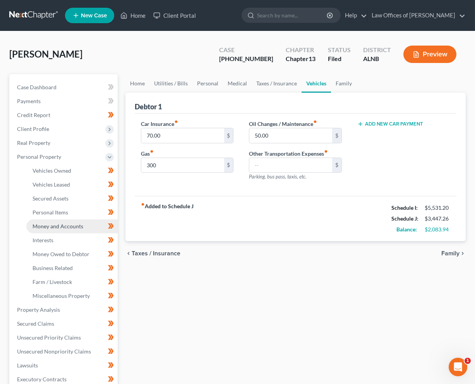
click at [75, 223] on span "Money and Accounts" at bounding box center [57, 226] width 51 height 7
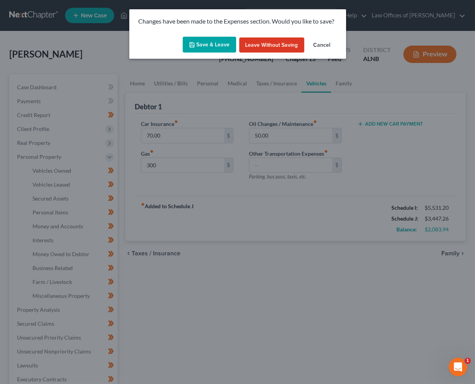
click at [216, 43] on button "Save & Leave" at bounding box center [209, 45] width 53 height 16
type input "300.00"
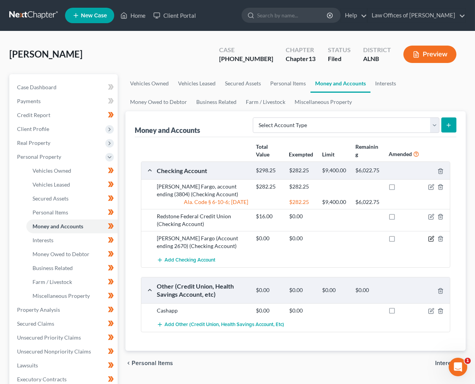
click at [429, 236] on icon "button" at bounding box center [431, 239] width 6 height 6
select select "38"
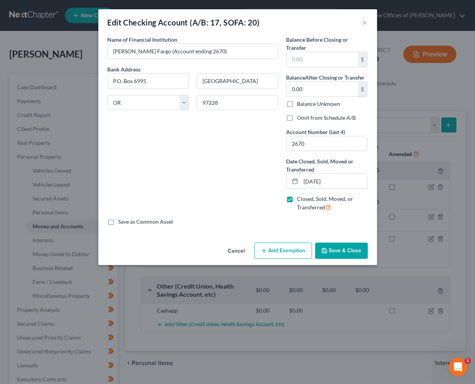
click at [305, 116] on label "Omit from Schedule A/B" at bounding box center [326, 118] width 59 height 8
click at [305, 116] on input "Omit from Schedule A/B" at bounding box center [302, 116] width 5 height 5
checkbox input "true"
click at [336, 246] on button "Save & Close" at bounding box center [341, 251] width 53 height 16
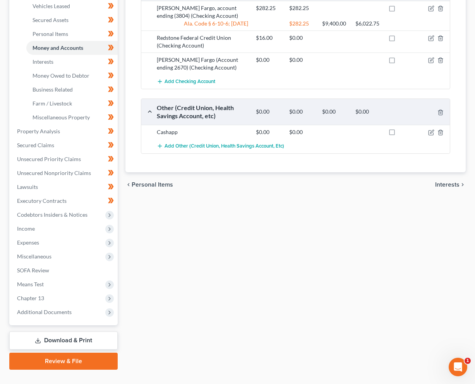
click at [88, 332] on link "Download & Print" at bounding box center [63, 341] width 108 height 18
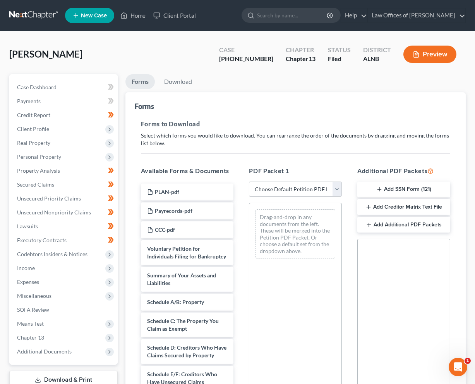
select select "2"
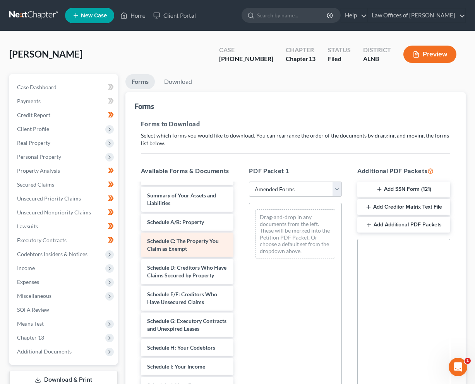
scroll to position [27, 0]
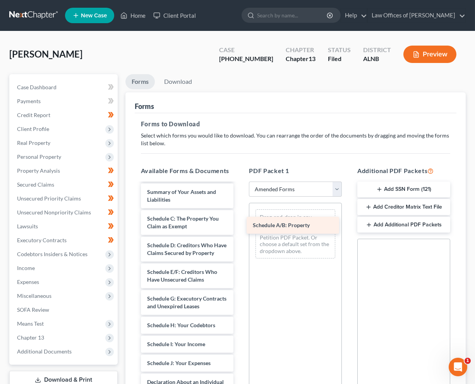
drag, startPoint x: 183, startPoint y: 221, endPoint x: 289, endPoint y: 231, distance: 106.1
click at [240, 231] on div "Schedule A/B: Property Voluntary Petition for Individuals Filing for Bankruptcy…" at bounding box center [187, 358] width 105 height 402
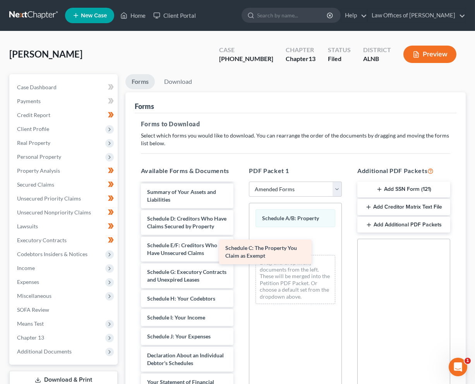
drag, startPoint x: 179, startPoint y: 220, endPoint x: 282, endPoint y: 254, distance: 108.4
click at [240, 255] on div "Schedule C: The Property You Claim as Exempt Voluntary Petition for Individuals…" at bounding box center [187, 344] width 105 height 375
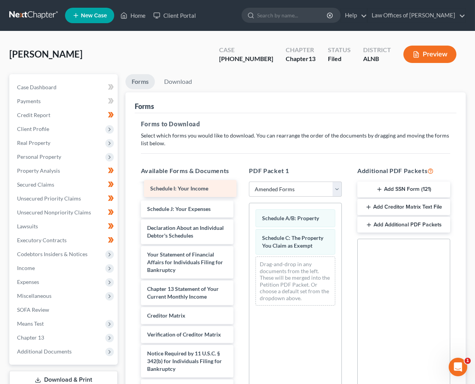
scroll to position [135, 0]
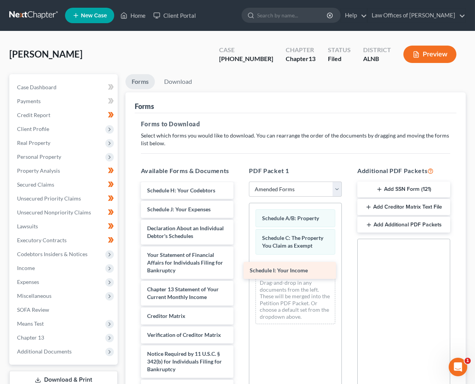
drag, startPoint x: 181, startPoint y: 187, endPoint x: 283, endPoint y: 274, distance: 134.4
click at [240, 274] on div "Schedule I: Your Income Voluntary Petition for Individuals Filing for Bankruptc…" at bounding box center [187, 227] width 105 height 356
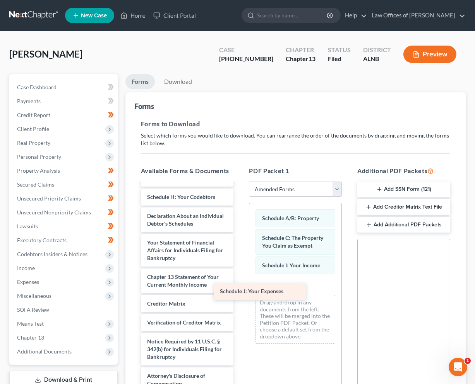
scroll to position [116, 0]
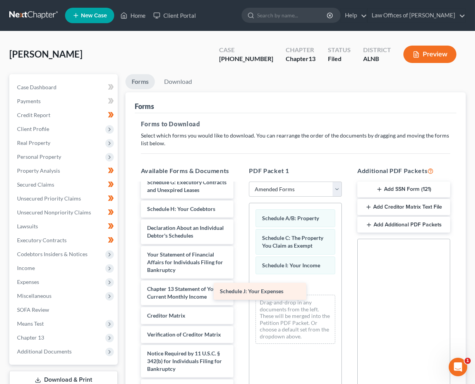
drag, startPoint x: 189, startPoint y: 204, endPoint x: 297, endPoint y: 294, distance: 140.4
click at [240, 294] on div "Schedule J: Your Expenses Voluntary Petition for Individuals Filing for Bankrup…" at bounding box center [187, 235] width 105 height 337
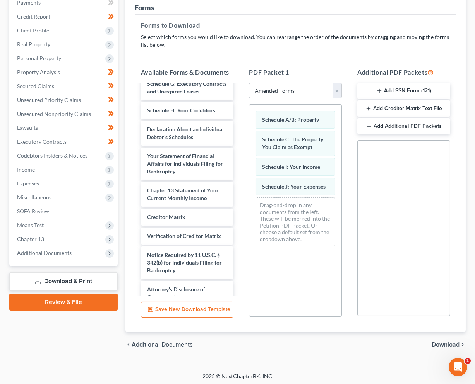
click at [447, 342] on span "Download" at bounding box center [445, 345] width 28 height 6
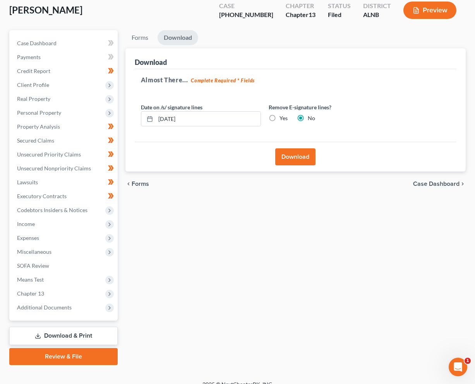
click at [297, 156] on button "Download" at bounding box center [295, 157] width 40 height 17
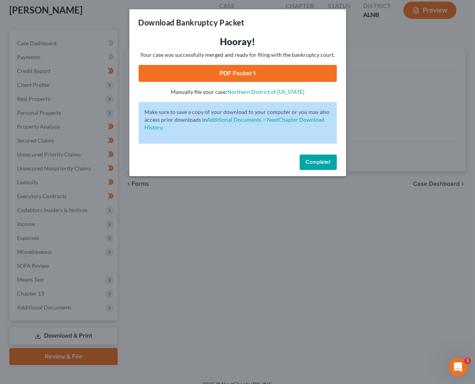
click at [279, 65] on link "PDF Packet 1" at bounding box center [237, 73] width 198 height 17
click at [320, 155] on button "Complete!" at bounding box center [317, 162] width 37 height 15
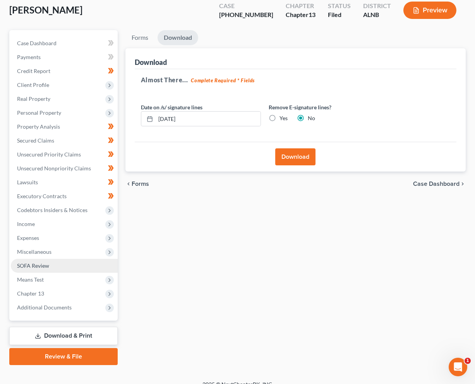
click at [29, 263] on span "SOFA Review" at bounding box center [33, 266] width 32 height 7
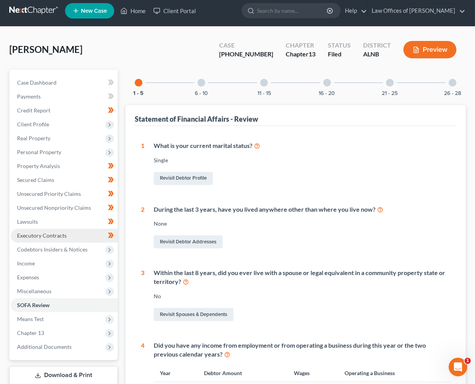
scroll to position [5, 0]
click at [65, 368] on link "Download & Print" at bounding box center [63, 376] width 108 height 18
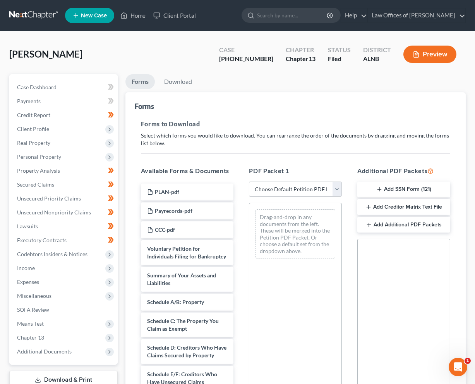
select select "2"
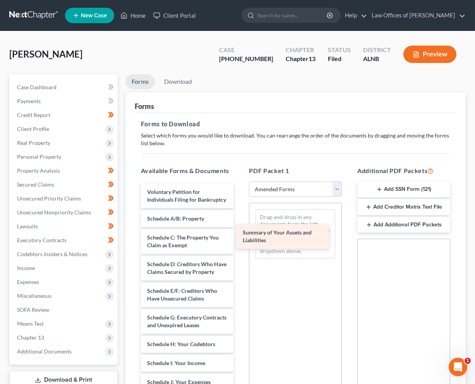
drag, startPoint x: 187, startPoint y: 220, endPoint x: 282, endPoint y: 236, distance: 97.0
click at [240, 236] on div "Summary of Your Assets and Liabilities Voluntary Petition for Individuals Filin…" at bounding box center [187, 381] width 105 height 394
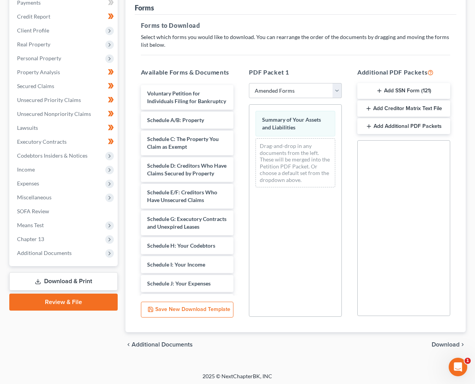
drag, startPoint x: 440, startPoint y: 341, endPoint x: 403, endPoint y: 318, distance: 43.8
click at [440, 342] on span "Download" at bounding box center [445, 345] width 28 height 6
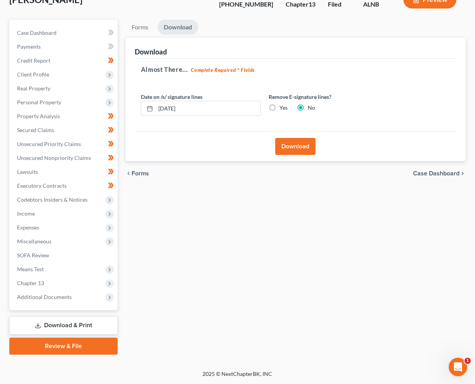
scroll to position [44, 0]
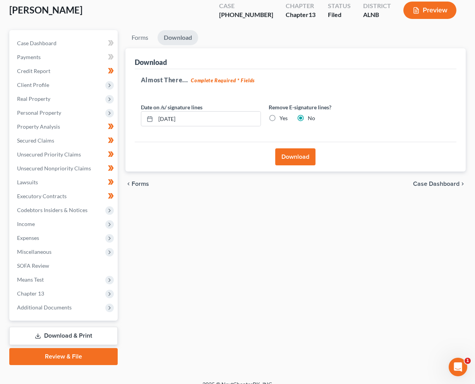
click at [301, 154] on button "Download" at bounding box center [295, 157] width 40 height 17
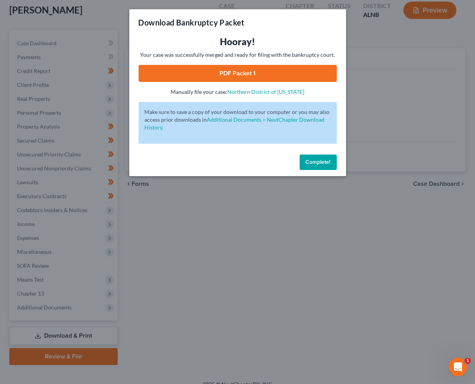
click at [257, 73] on link "PDF Packet 1" at bounding box center [237, 73] width 198 height 17
click at [311, 159] on span "Complete!" at bounding box center [318, 162] width 25 height 7
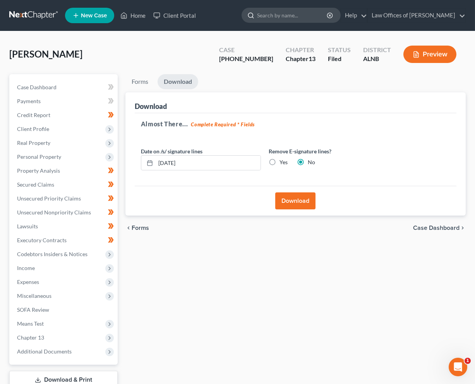
scroll to position [0, 0]
click at [307, 14] on input "search" at bounding box center [292, 15] width 71 height 14
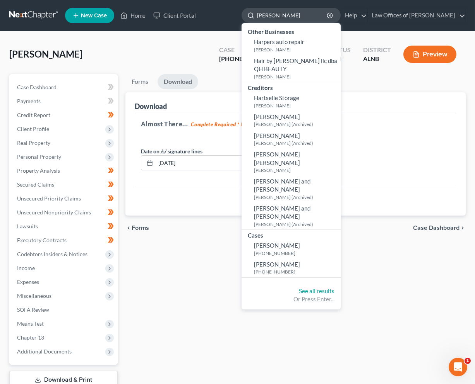
click at [314, 14] on input "HARDEN" at bounding box center [292, 15] width 71 height 14
type input "MARY"
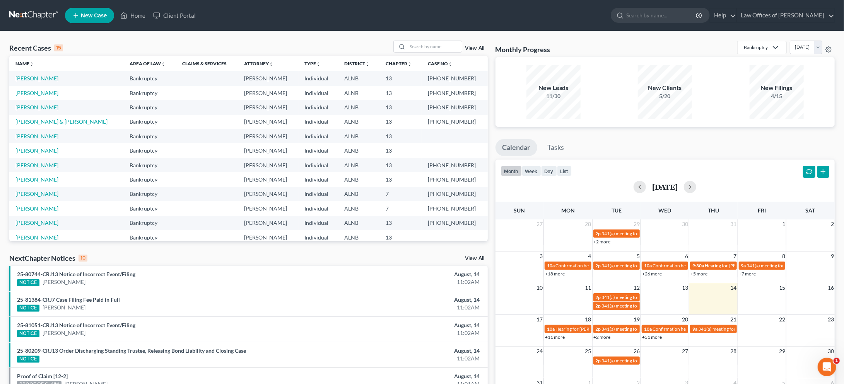
click at [474, 170] on button "button" at bounding box center [809, 172] width 12 height 12
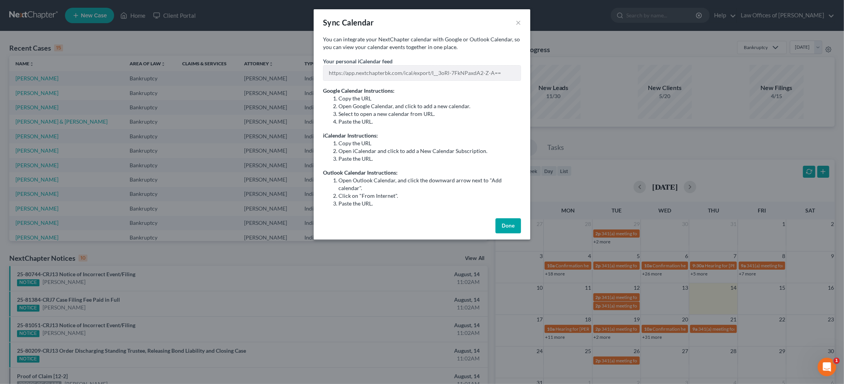
click at [474, 21] on div "Sync Calendar ×" at bounding box center [422, 22] width 217 height 26
click at [474, 20] on button "×" at bounding box center [517, 22] width 5 height 9
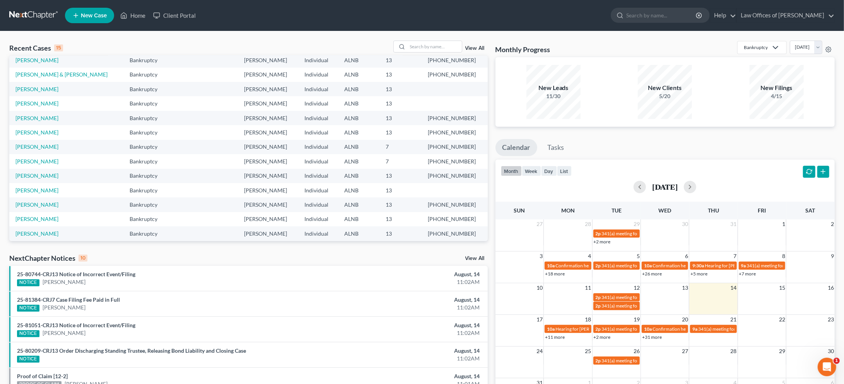
scroll to position [46, 0]
click at [474, 18] on input "search" at bounding box center [661, 15] width 71 height 14
type input "alleb"
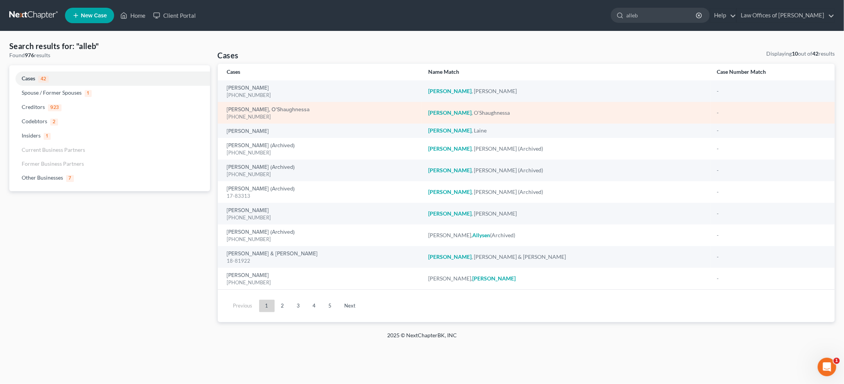
click at [259, 113] on div "25-81262-7" at bounding box center [321, 116] width 189 height 7
click at [264, 108] on link "Allen, O'Shaughnessa" at bounding box center [268, 109] width 83 height 5
select select "4"
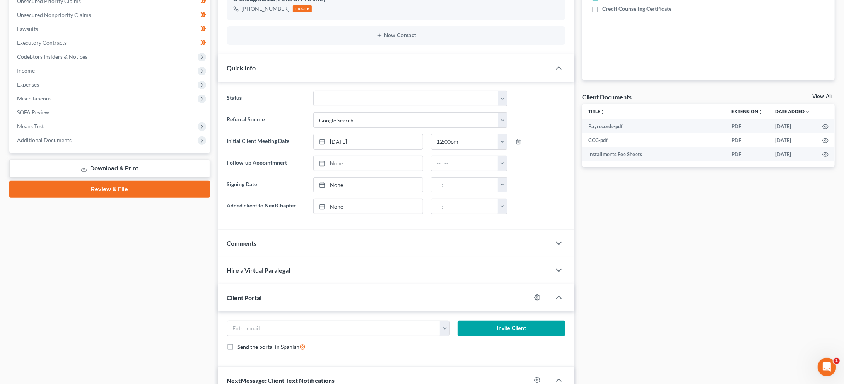
scroll to position [211, 0]
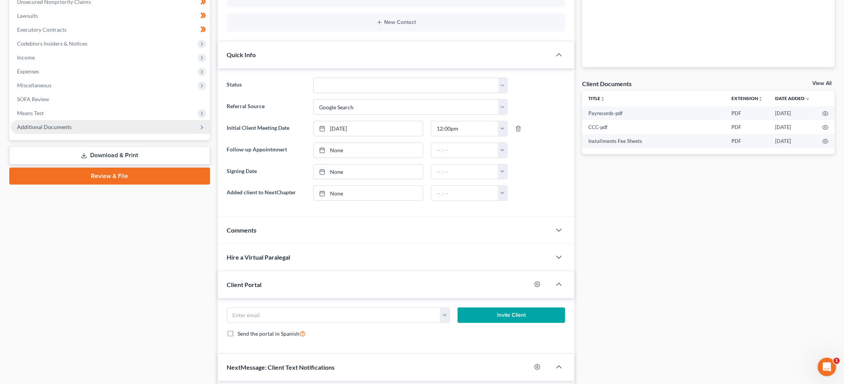
click at [53, 124] on span "Additional Documents" at bounding box center [44, 127] width 55 height 7
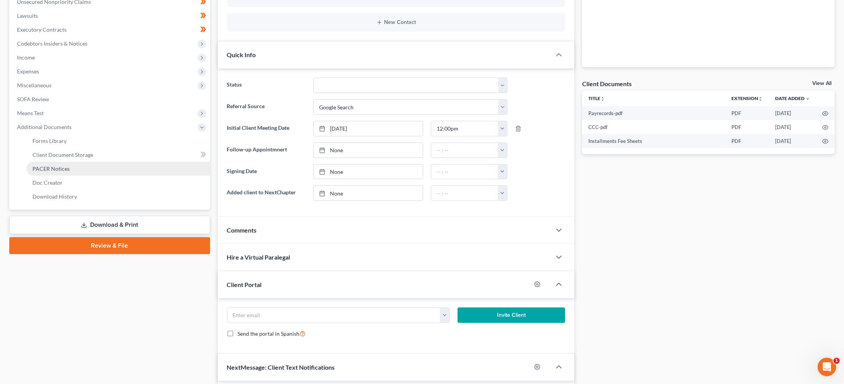
click at [70, 162] on link "PACER Notices" at bounding box center [118, 169] width 184 height 14
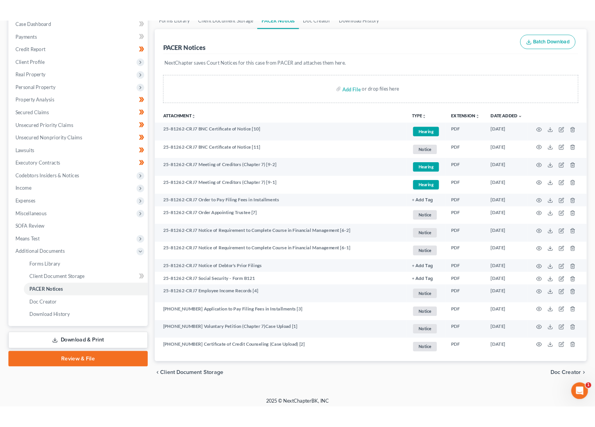
scroll to position [83, 0]
